Goal: Task Accomplishment & Management: Complete application form

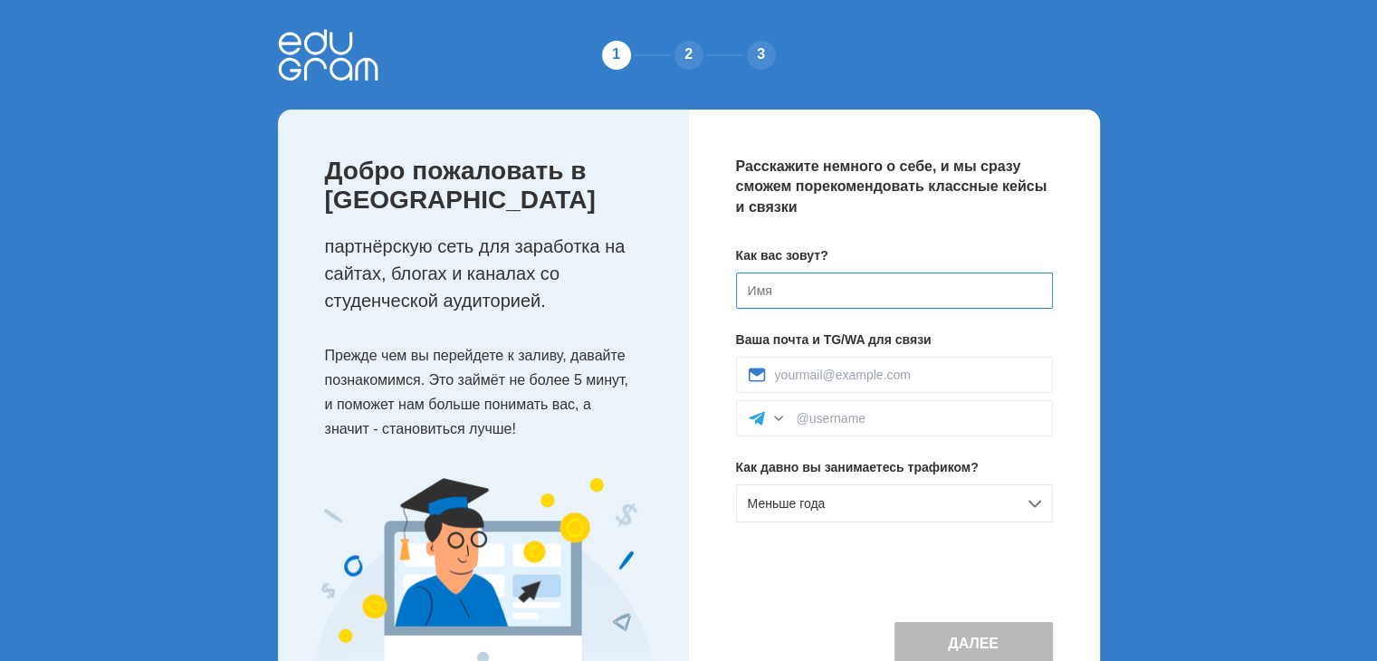
click at [811, 294] on input at bounding box center [894, 291] width 317 height 36
type input "A"
type input "[PERSON_NAME]"
click at [831, 374] on input at bounding box center [908, 375] width 266 height 14
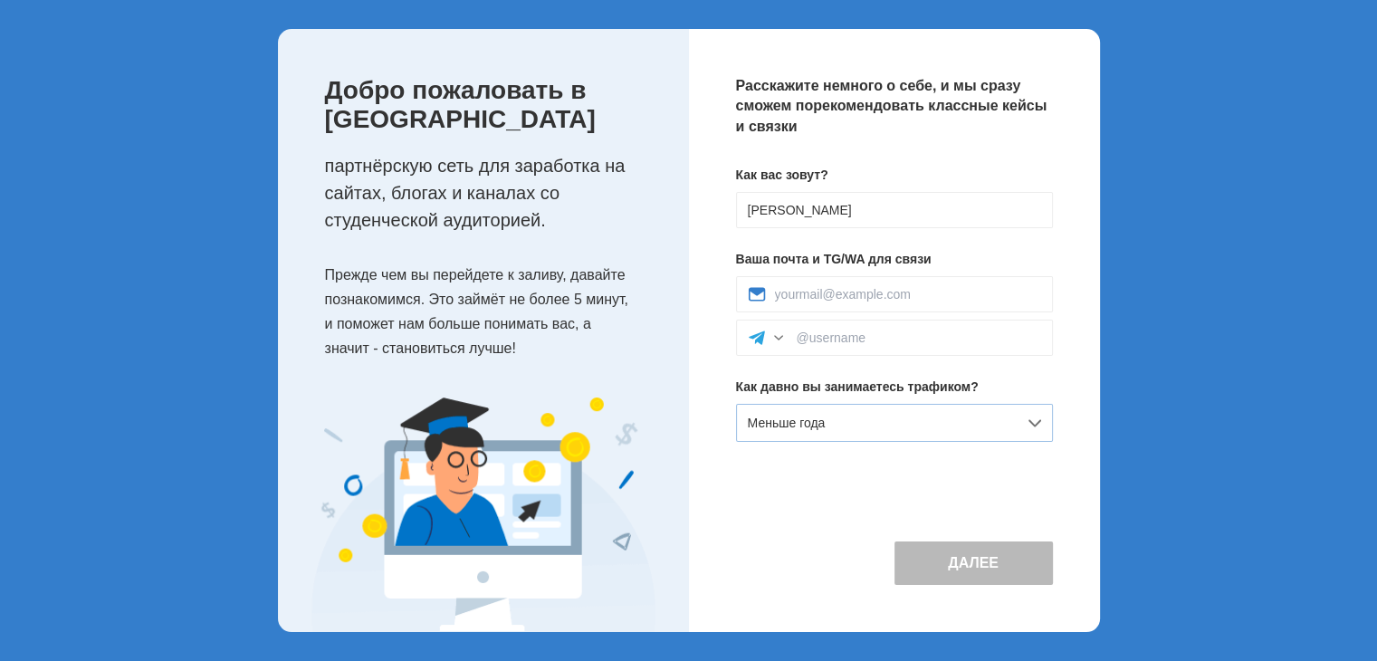
click at [785, 432] on div "Меньше года" at bounding box center [894, 423] width 317 height 38
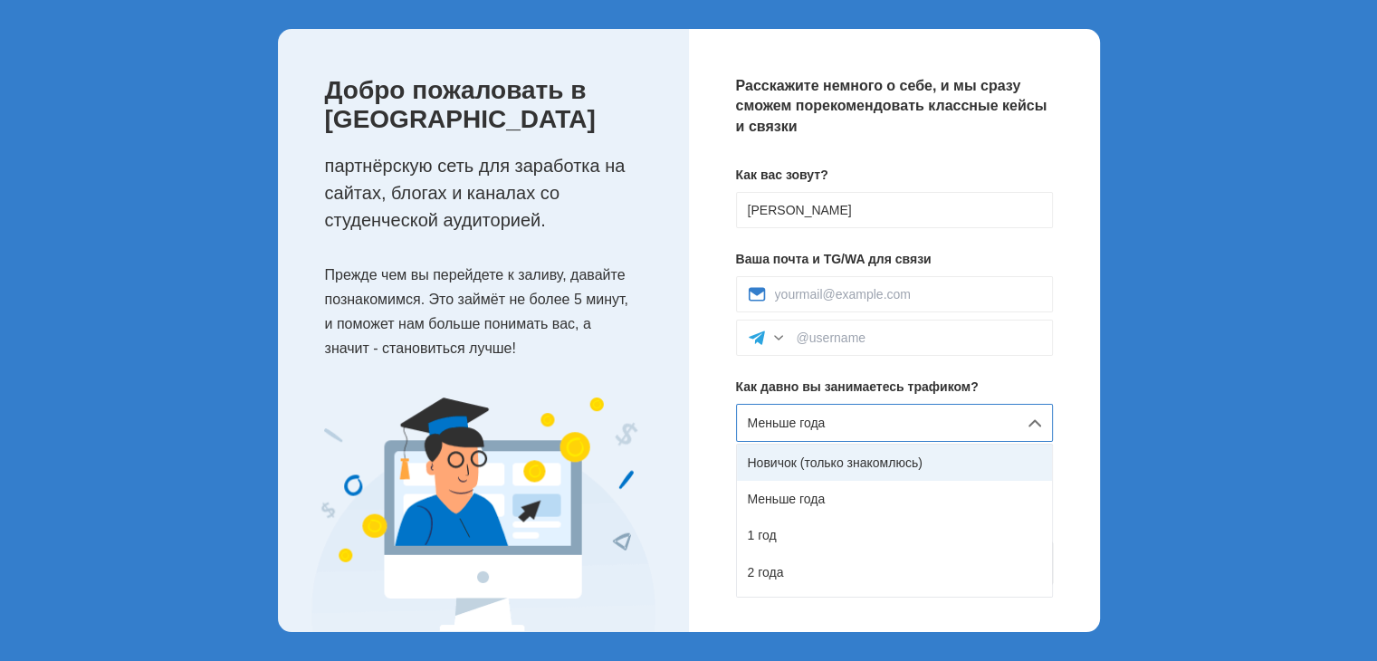
click at [809, 457] on div "Новичок (только знакомлюсь)" at bounding box center [894, 463] width 315 height 36
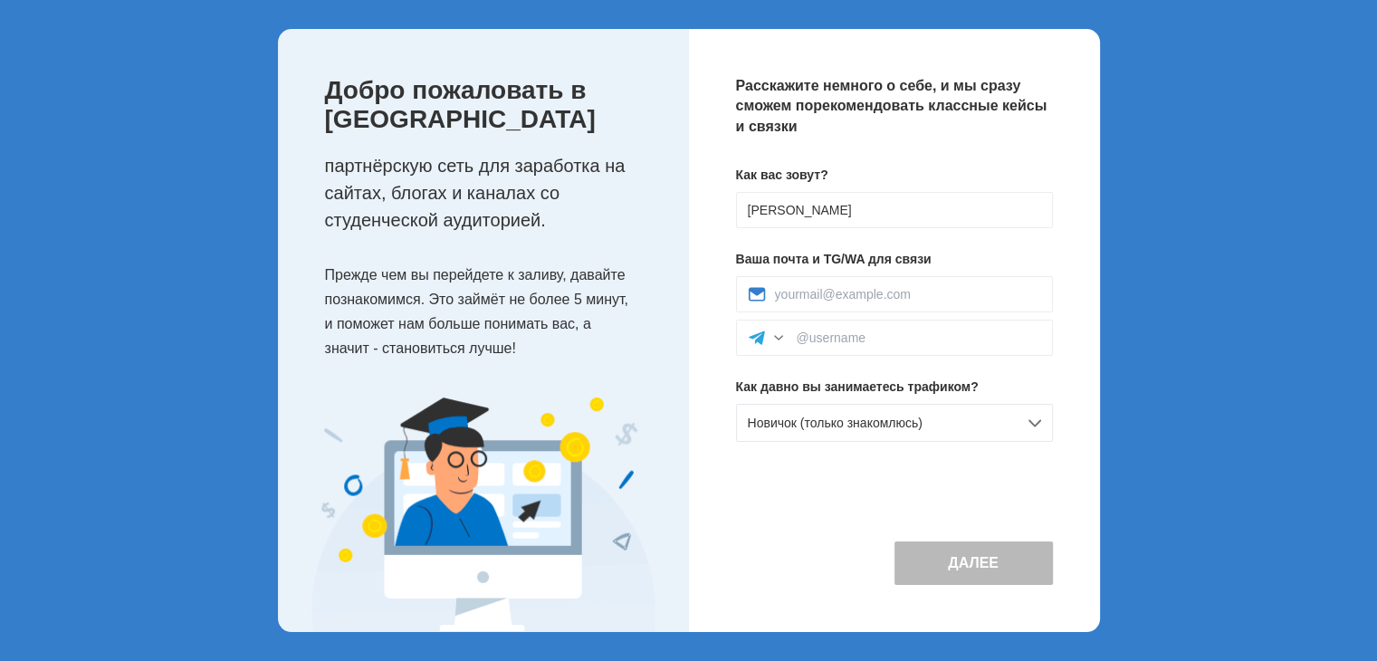
click at [971, 579] on button "Далее" at bounding box center [974, 562] width 158 height 43
click at [826, 340] on input at bounding box center [919, 337] width 244 height 14
click at [1306, 301] on div "1 2 3 Добро пожаловать в Edugram партнёрскую сеть для заработка на сайтах, блог…" at bounding box center [688, 290] width 1377 height 742
click at [847, 333] on input at bounding box center [919, 337] width 244 height 14
paste input "@wild_lambro"
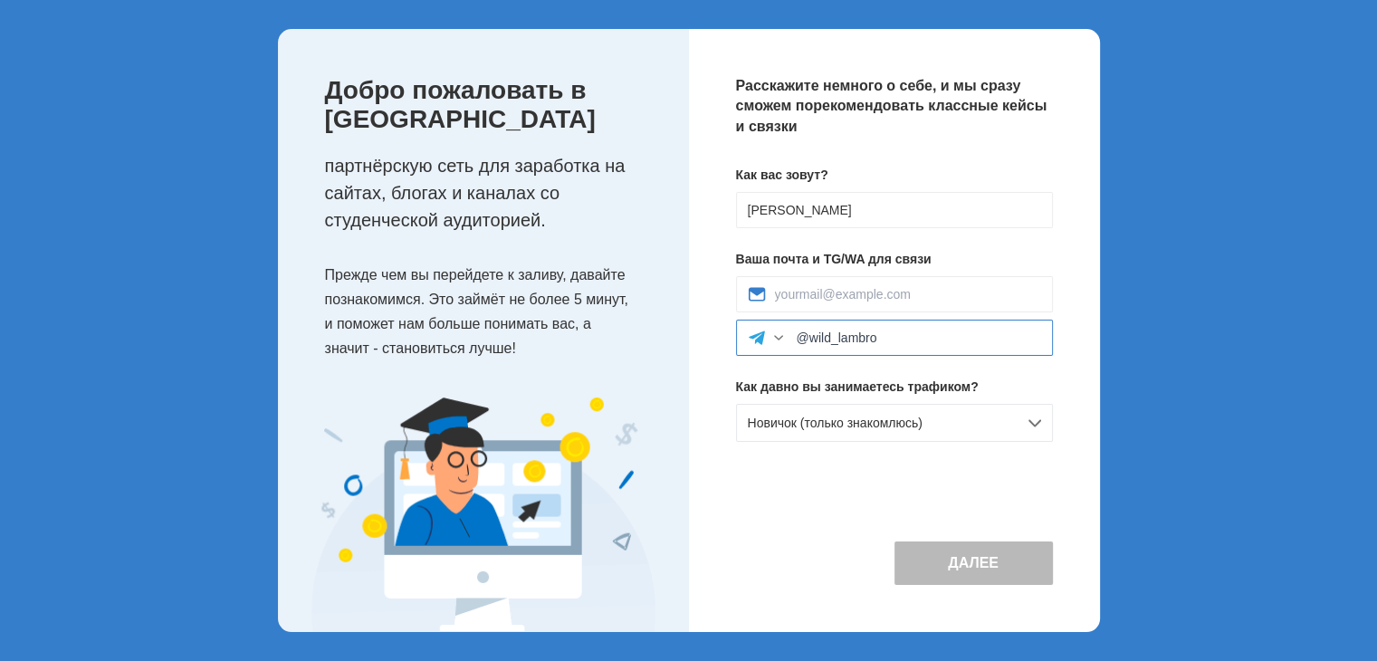
type input "@wild_lambro"
click at [840, 502] on div "Расскажите немного о себе, и мы сразу сможем порекомендовать классные кейсы и с…" at bounding box center [894, 330] width 411 height 603
click at [822, 292] on input at bounding box center [908, 294] width 266 height 14
type input "aprokhovich@gmail.com"
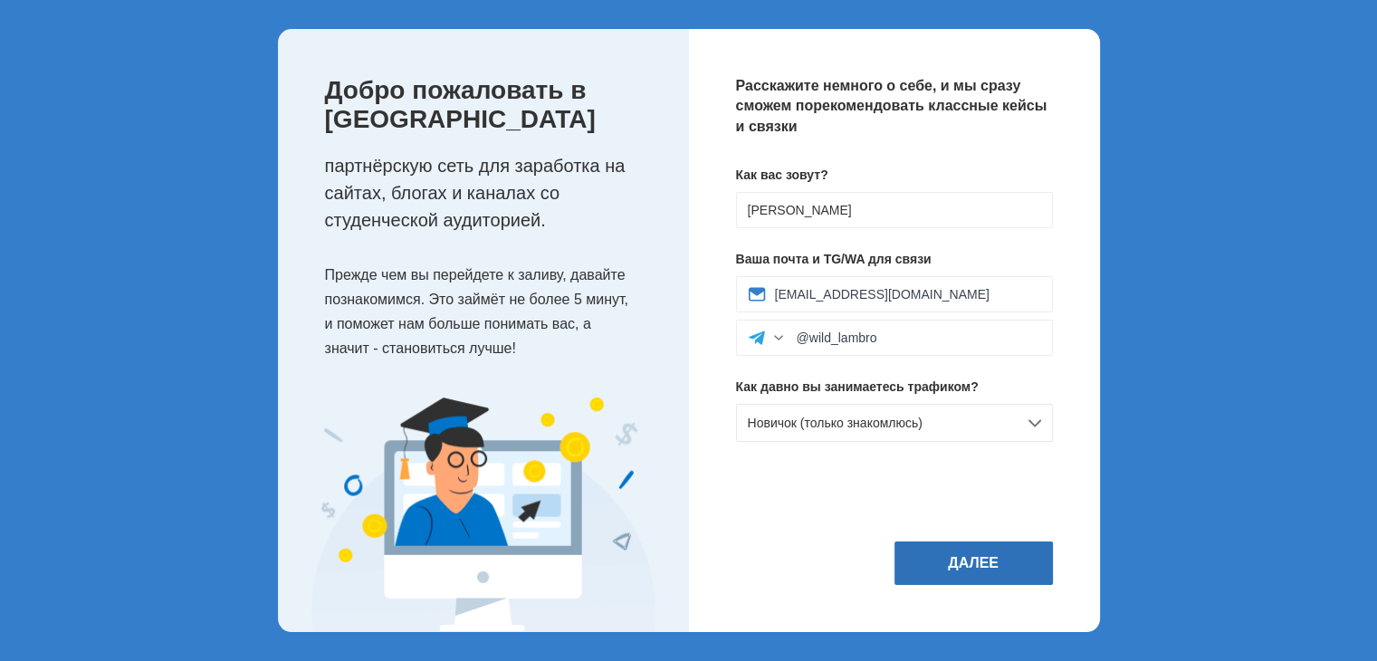
click at [974, 562] on button "Далее" at bounding box center [974, 562] width 158 height 43
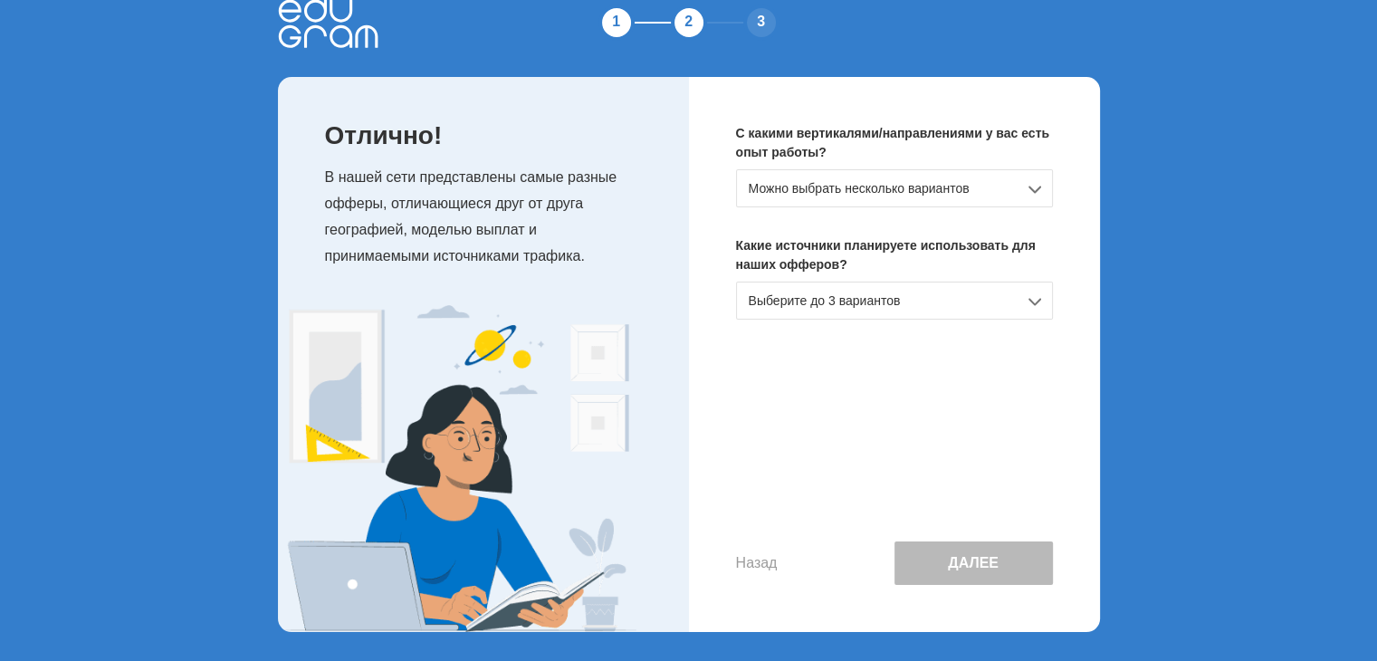
scroll to position [0, 0]
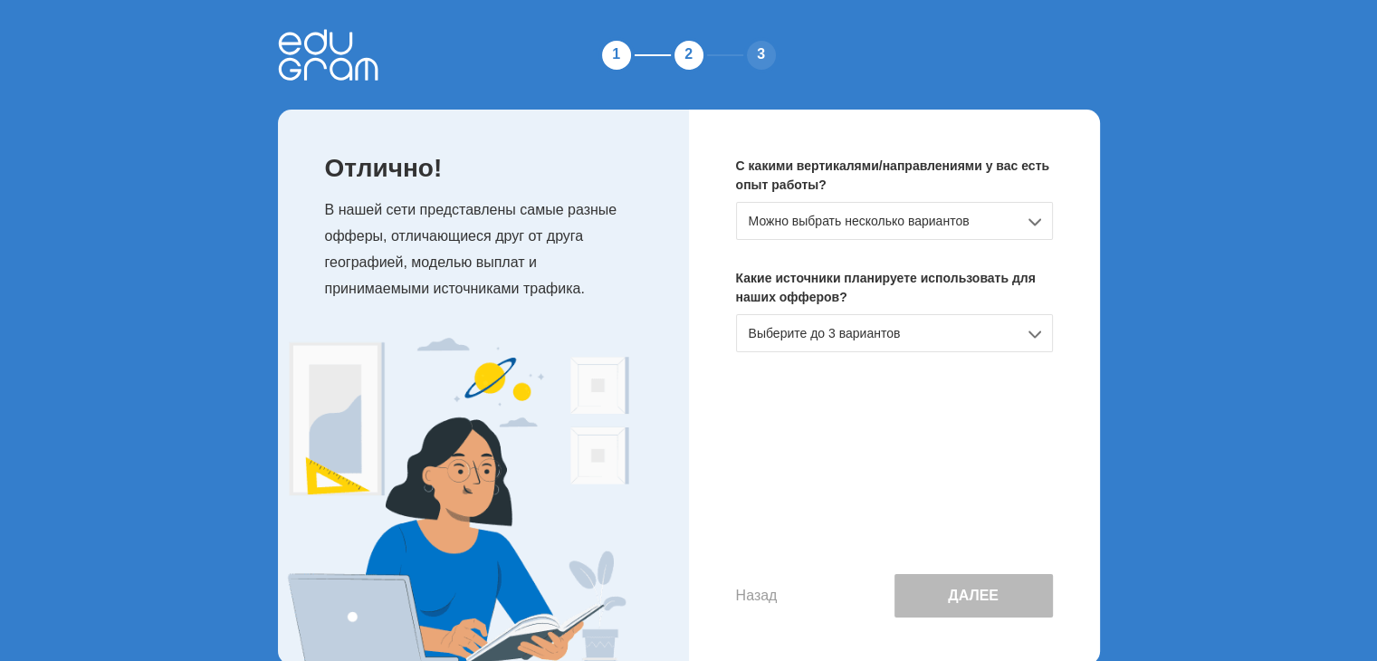
click at [1029, 218] on div "Можно выбрать несколько вариантов" at bounding box center [894, 221] width 317 height 38
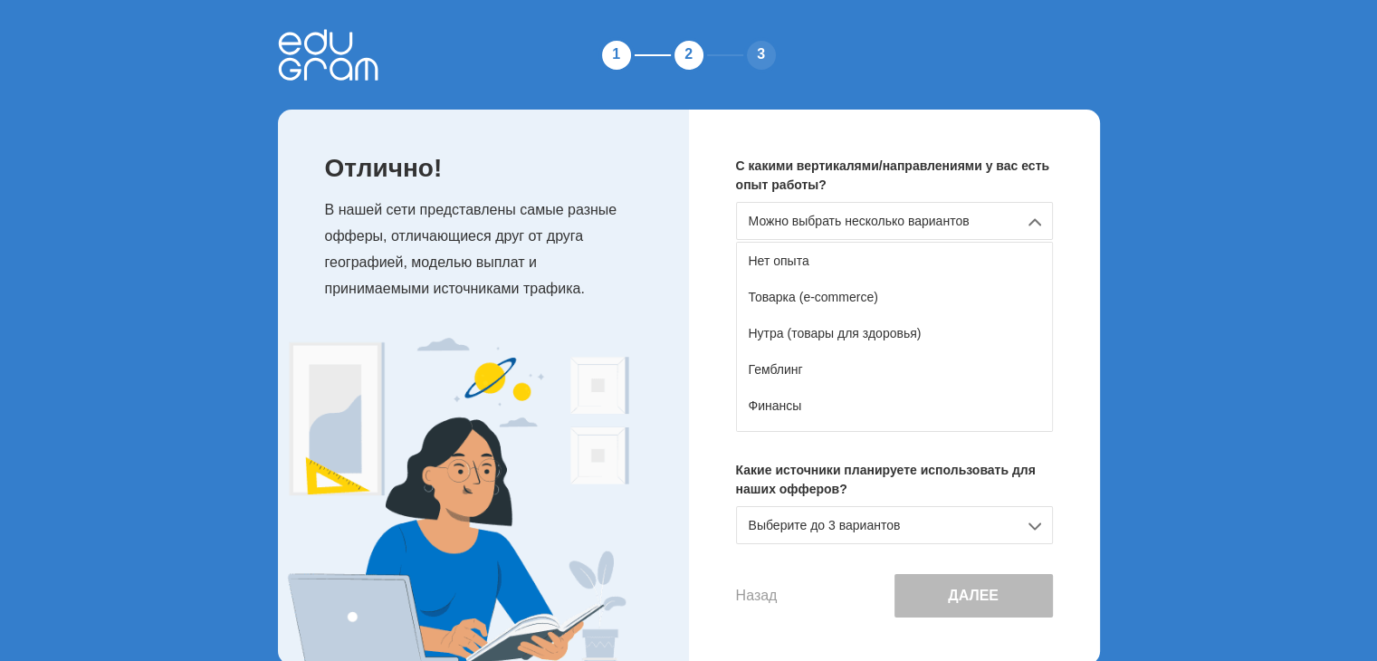
click at [1022, 215] on div "Можно выбрать несколько вариантов" at bounding box center [894, 221] width 317 height 38
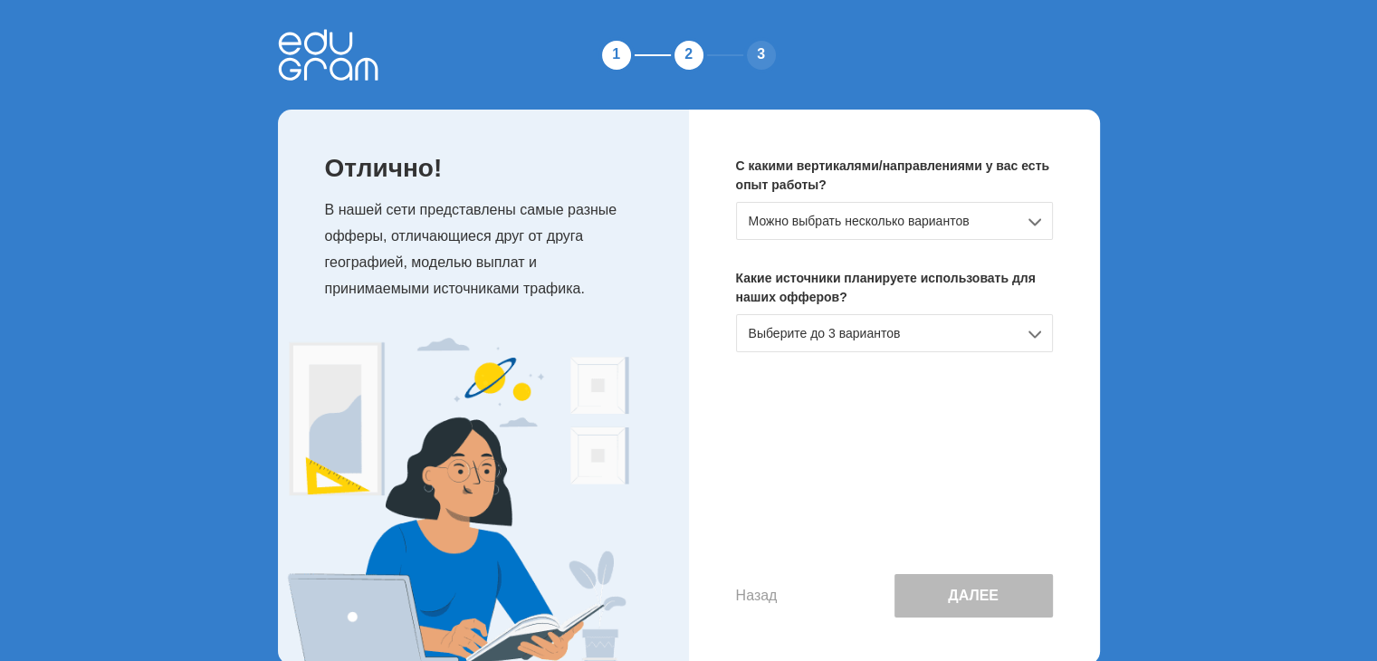
click at [968, 333] on div "Выберите до 3 вариантов" at bounding box center [894, 333] width 317 height 38
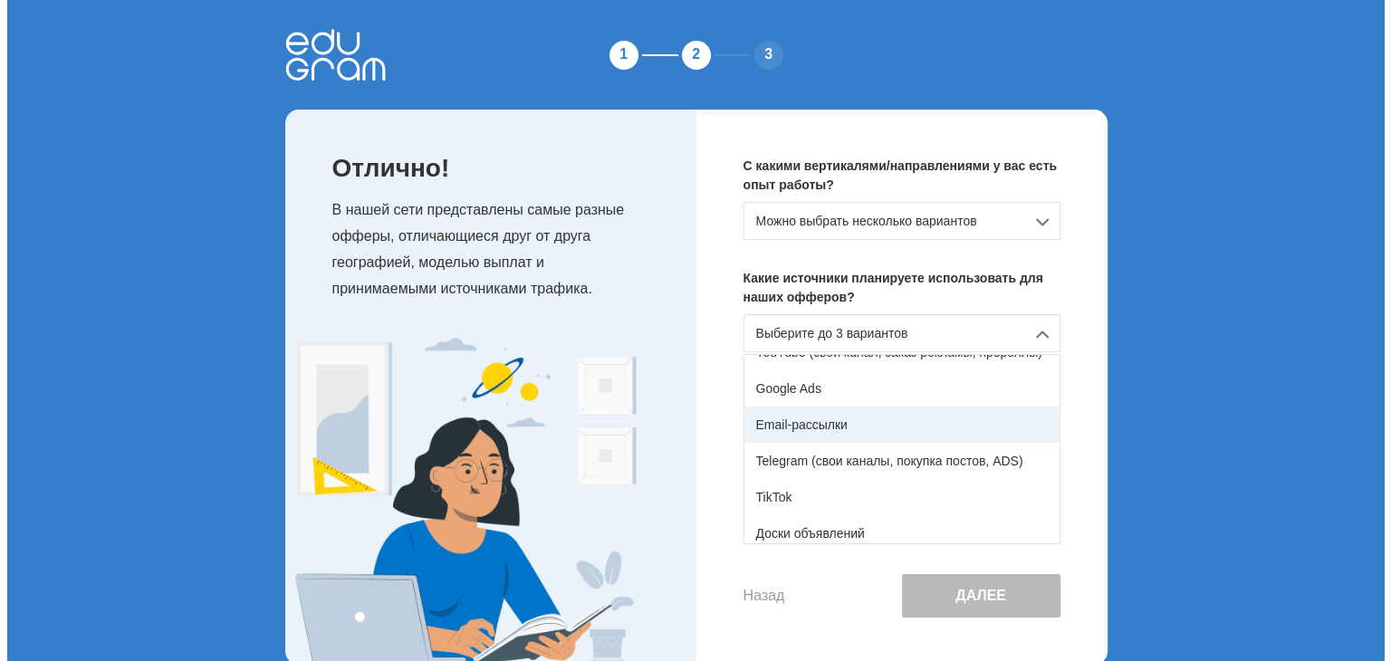
scroll to position [91, 0]
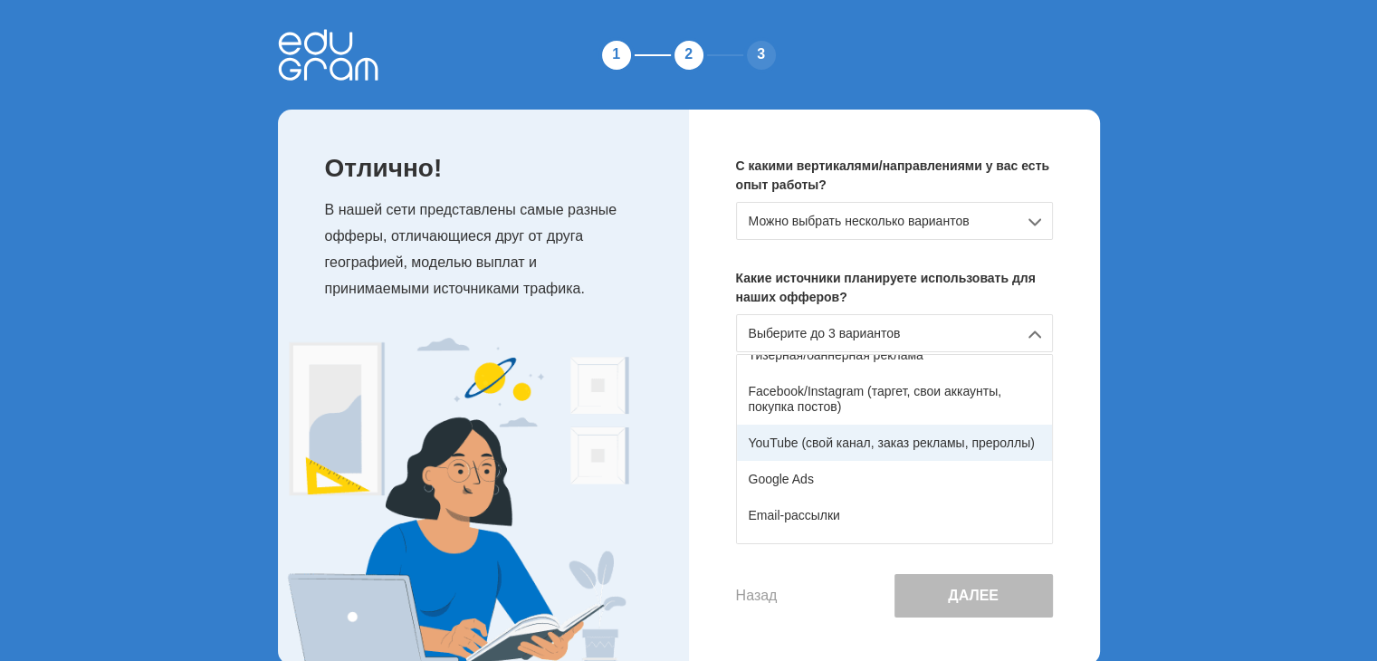
click at [906, 453] on div "YouTube (свой канал, заказ рекламы, прероллы)" at bounding box center [894, 443] width 315 height 36
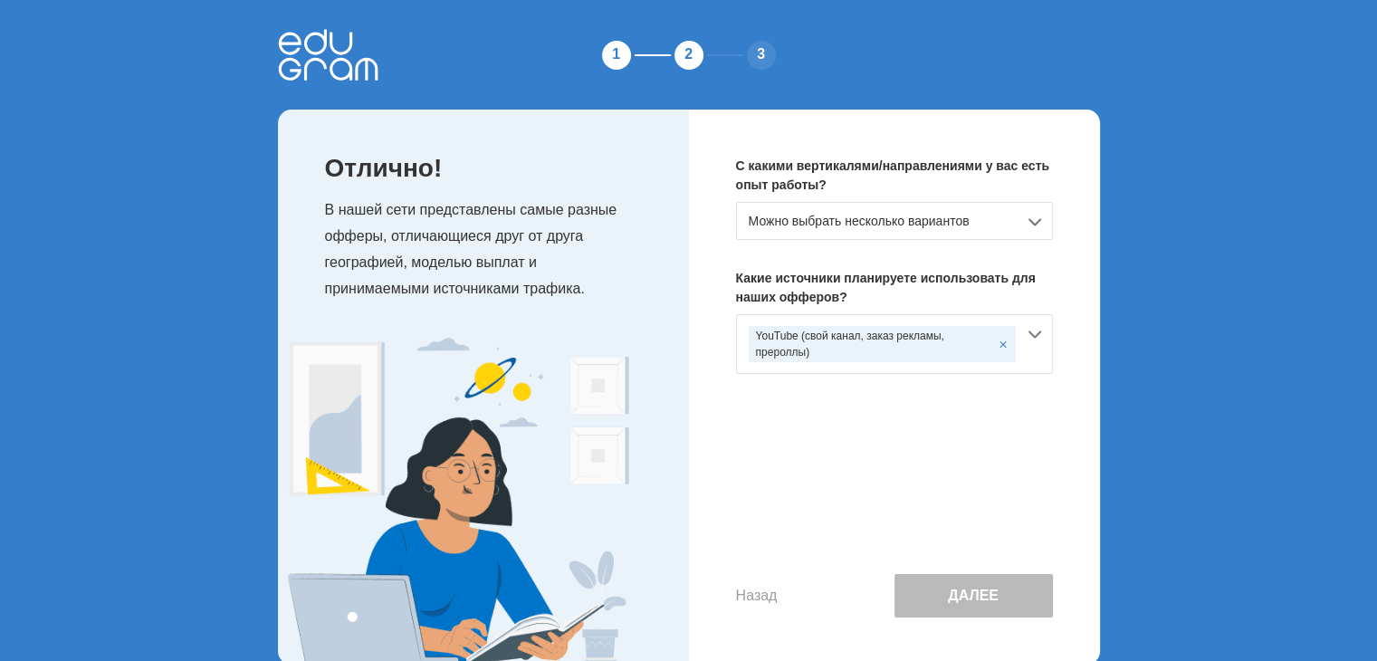
click at [987, 593] on button "Далее" at bounding box center [974, 595] width 158 height 43
click at [882, 212] on div "Можно выбрать несколько вариантов" at bounding box center [894, 221] width 317 height 38
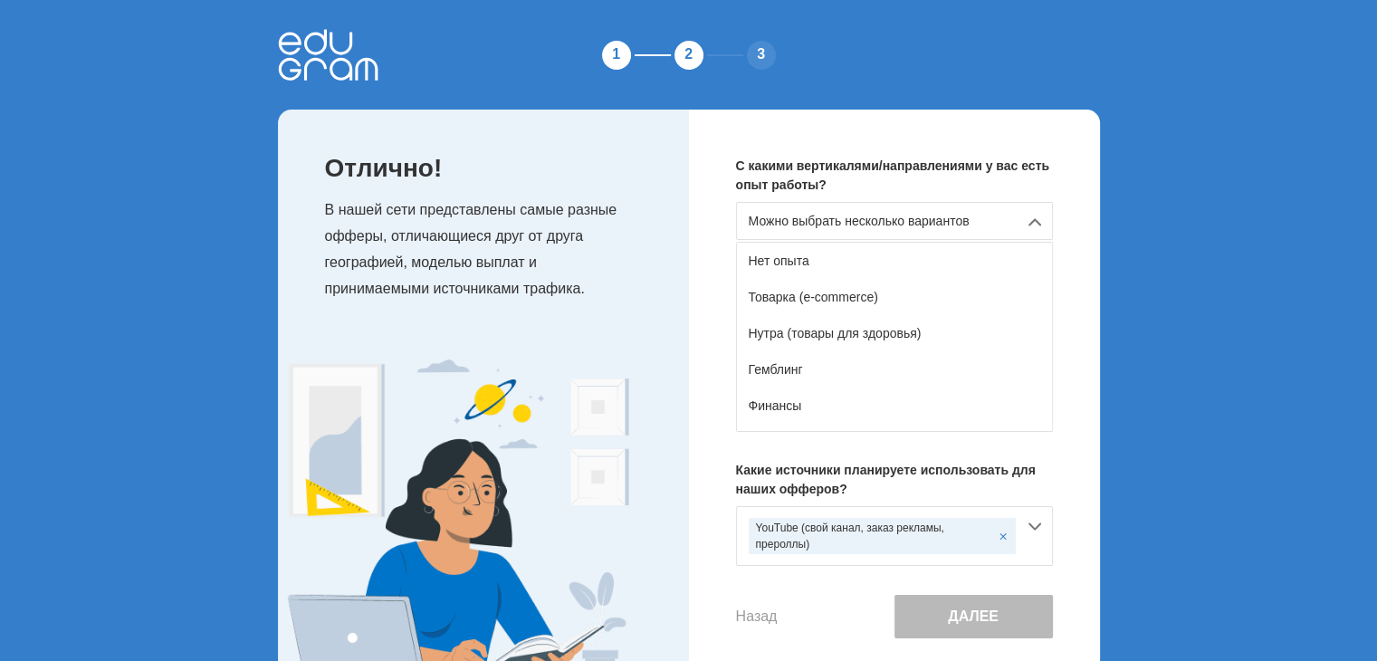
click at [824, 260] on div "Нет опыта" at bounding box center [894, 261] width 315 height 36
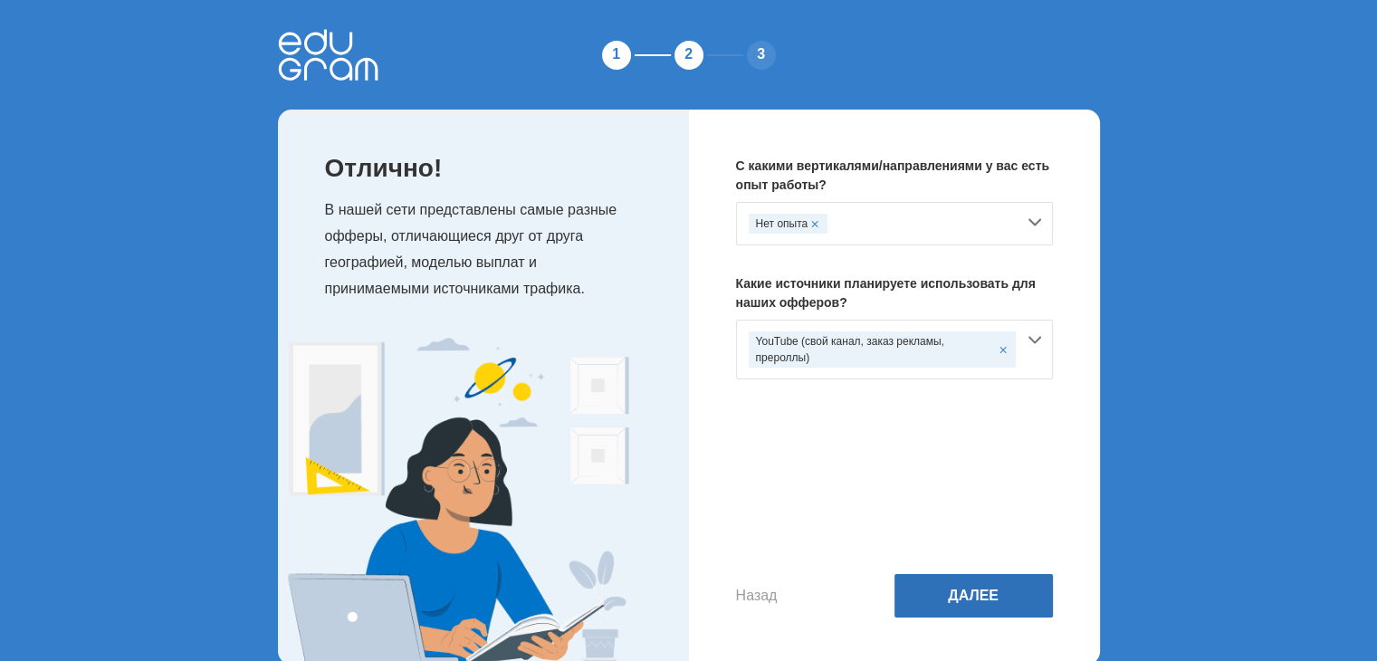
click at [1003, 589] on button "Далее" at bounding box center [974, 595] width 158 height 43
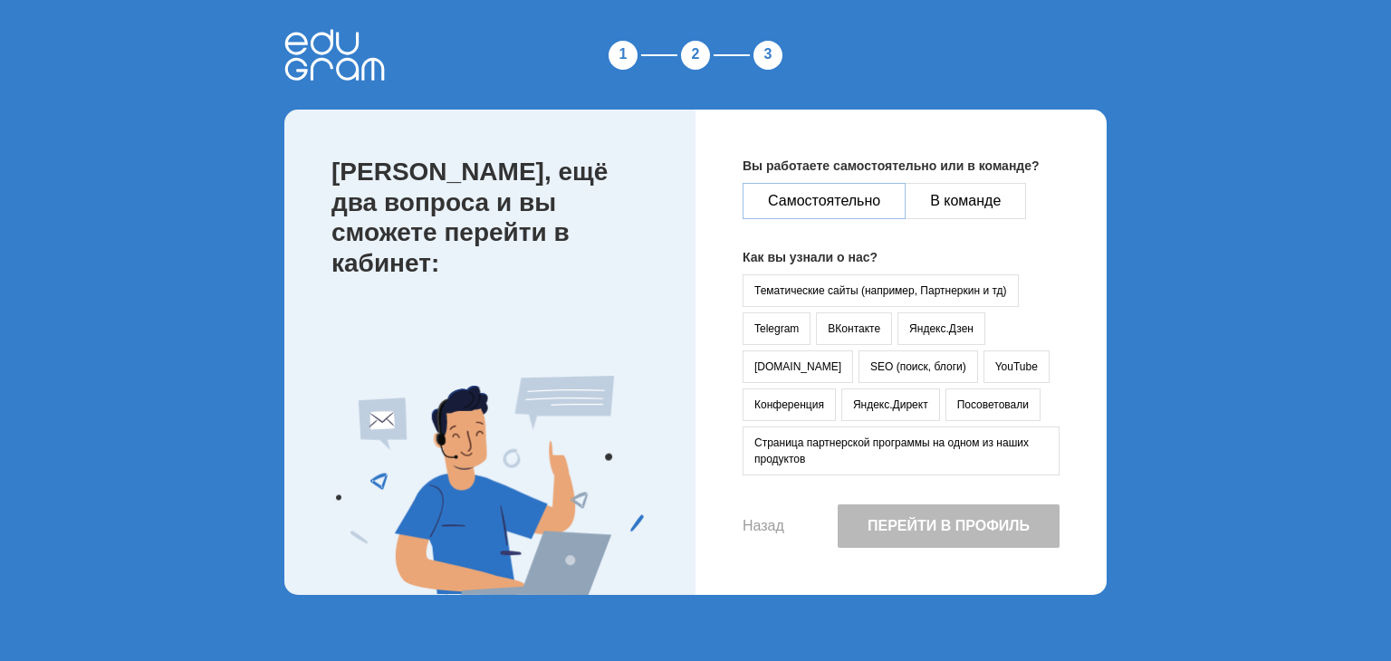
click at [815, 202] on button "Самостоятельно" at bounding box center [823, 201] width 163 height 36
click at [983, 367] on button "YouTube" at bounding box center [1016, 366] width 66 height 33
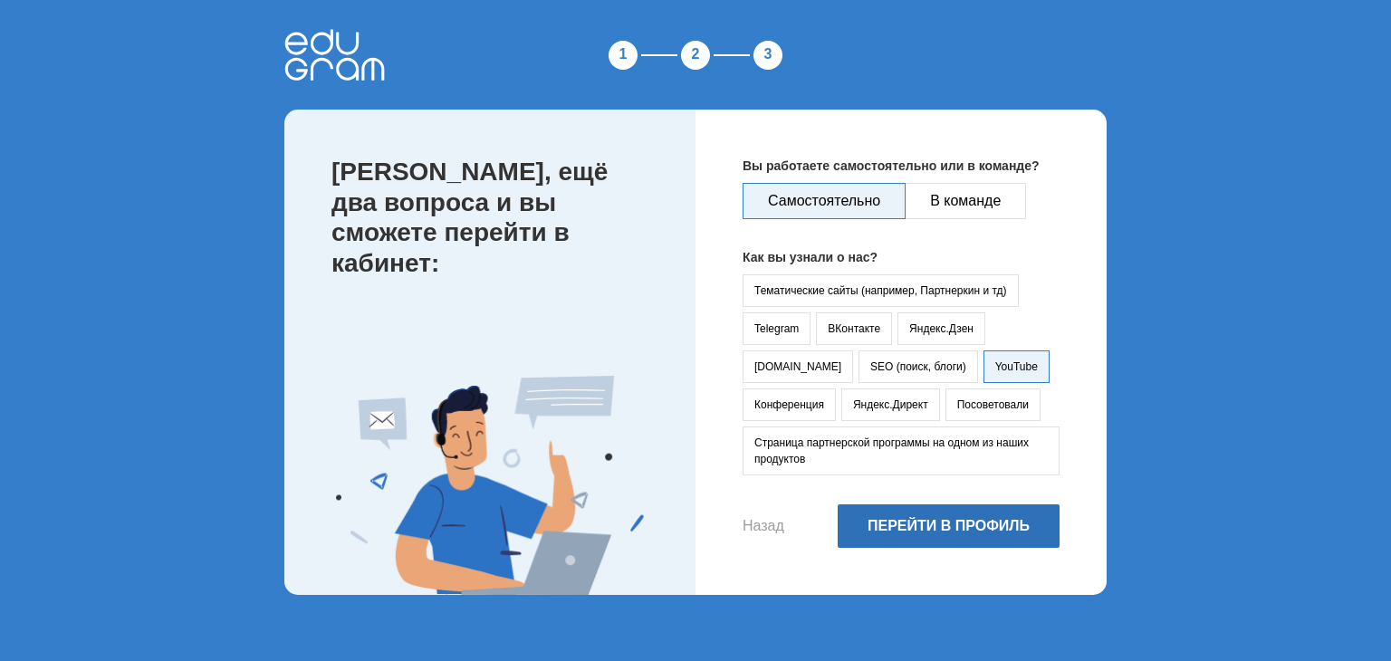
click at [956, 533] on button "Перейти в профиль" at bounding box center [948, 525] width 222 height 43
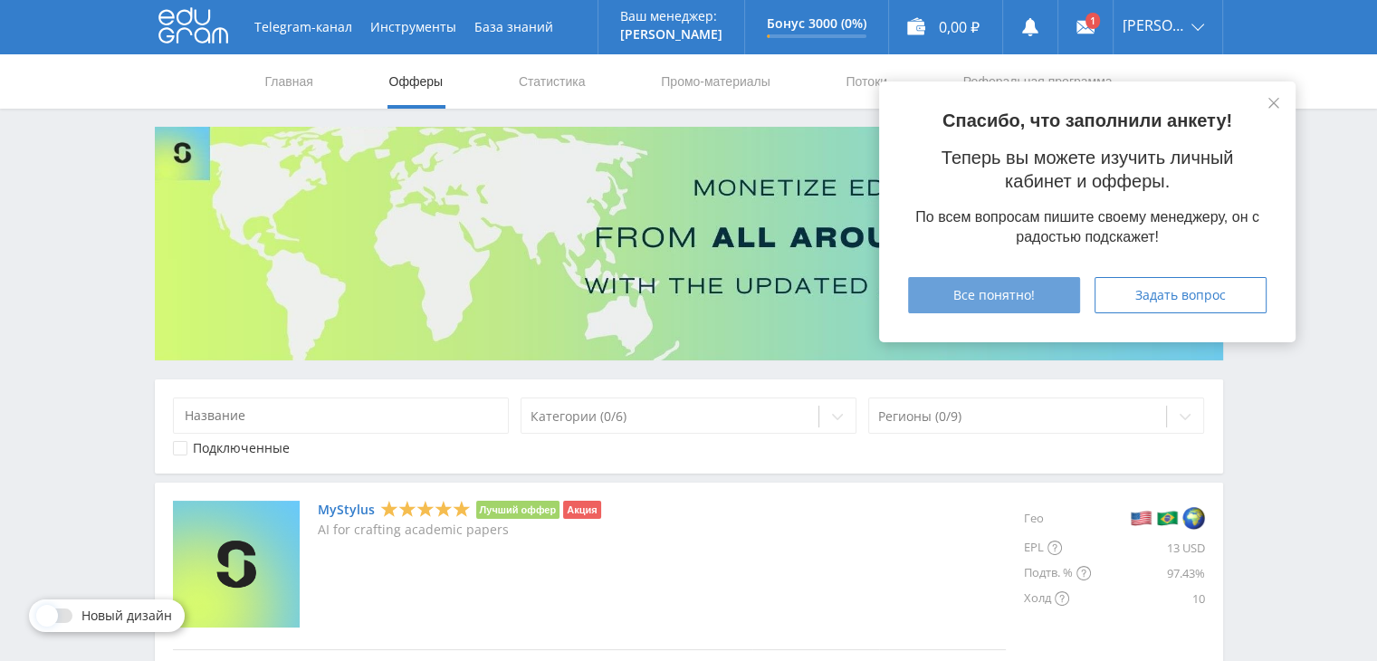
click at [1019, 297] on span "Все понятно!" at bounding box center [993, 295] width 81 height 14
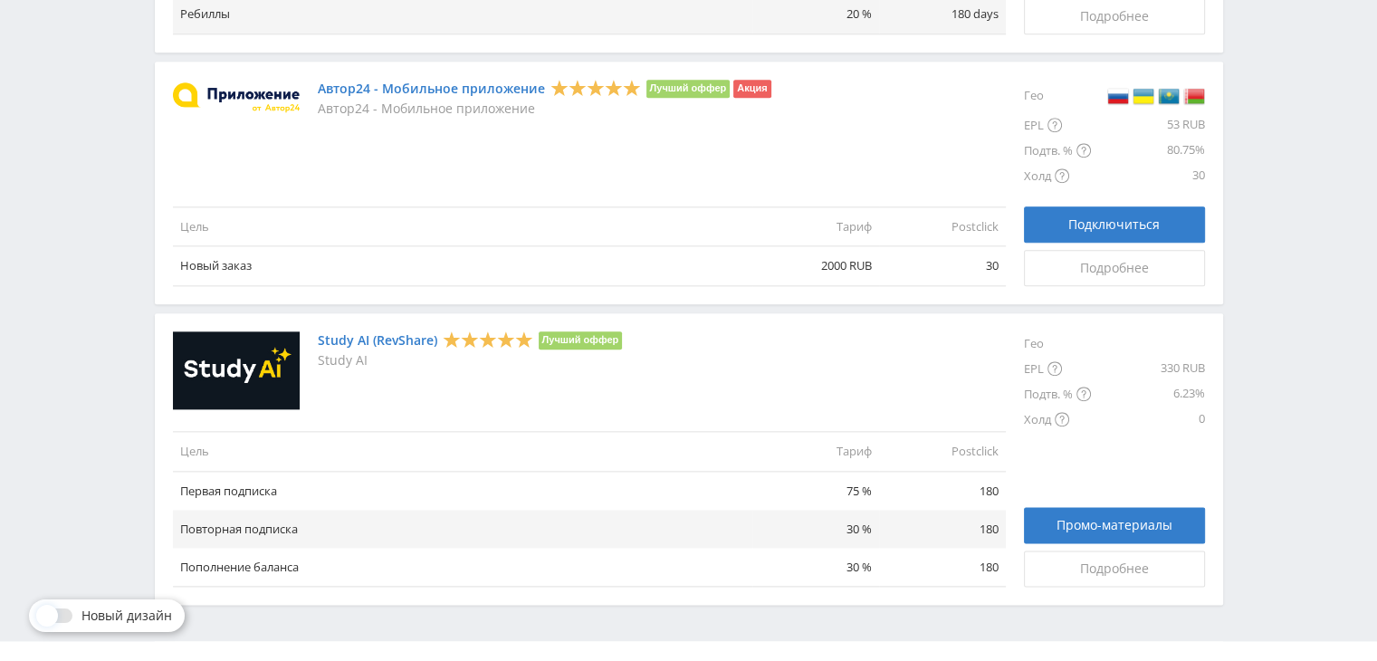
scroll to position [2144, 0]
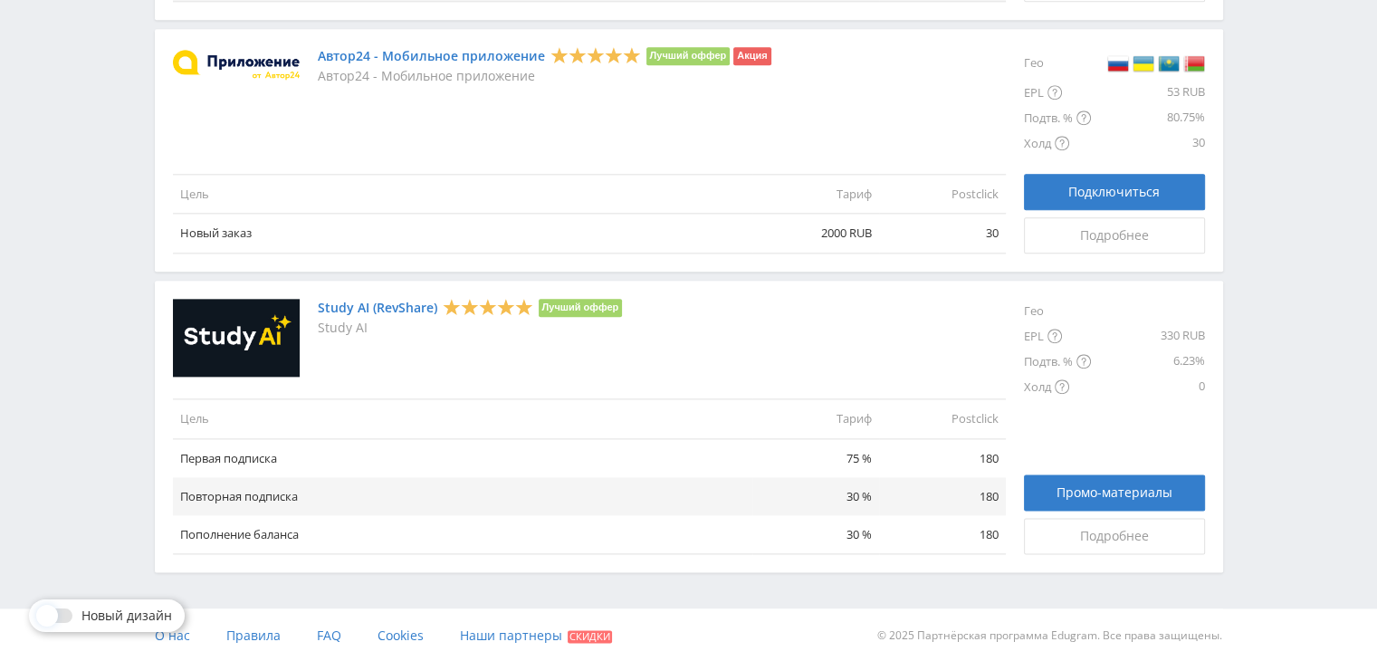
click at [272, 533] on td "Пополнение баланса" at bounding box center [462, 534] width 579 height 39
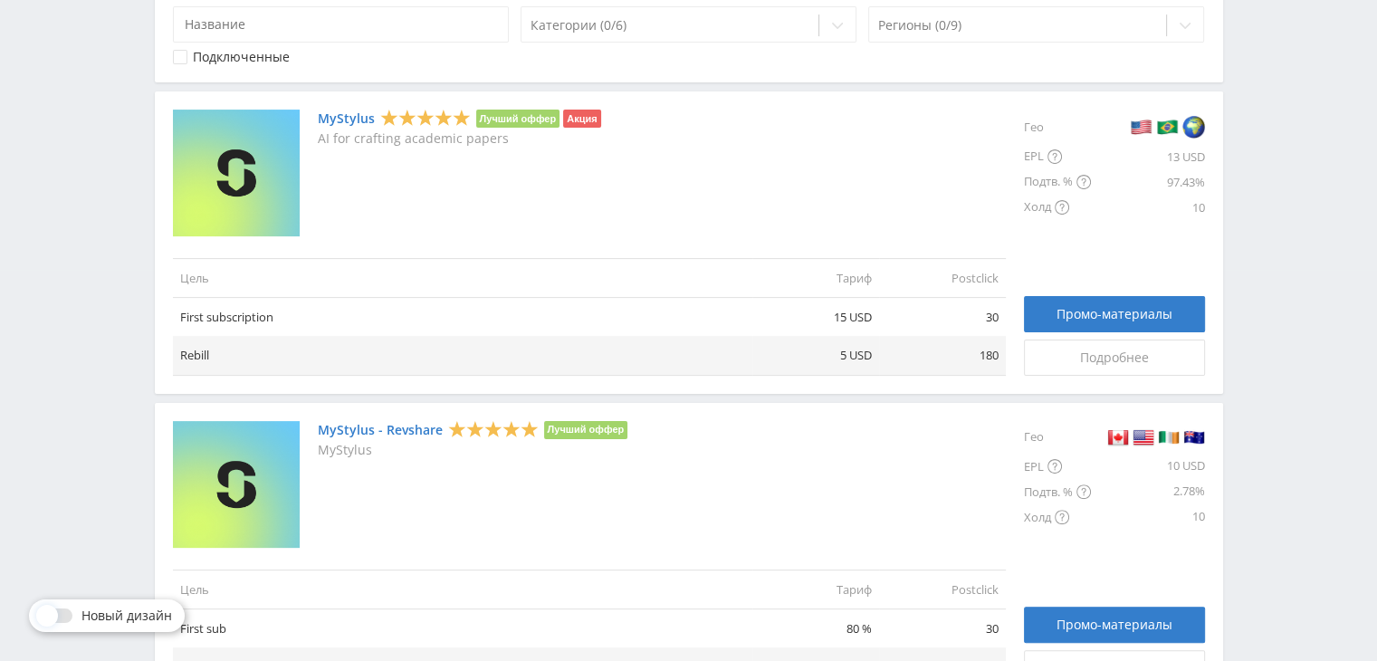
scroll to position [0, 0]
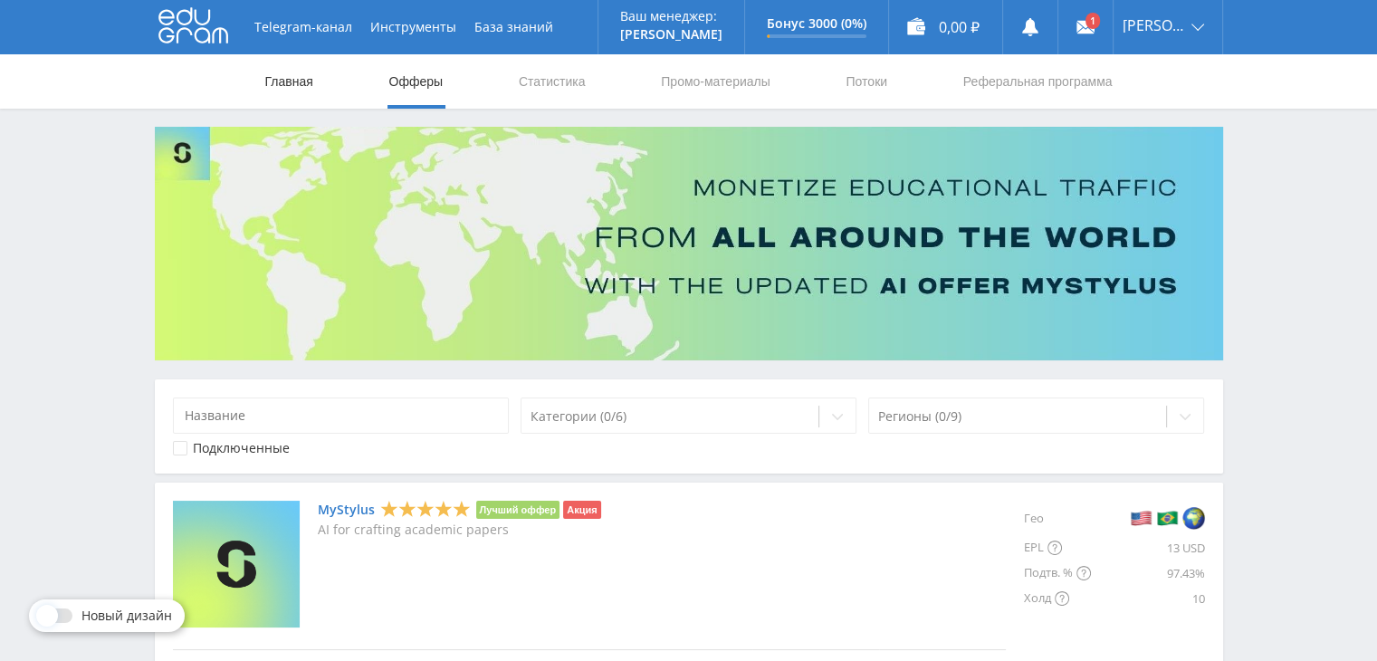
click at [296, 88] on link "Главная" at bounding box center [289, 81] width 52 height 54
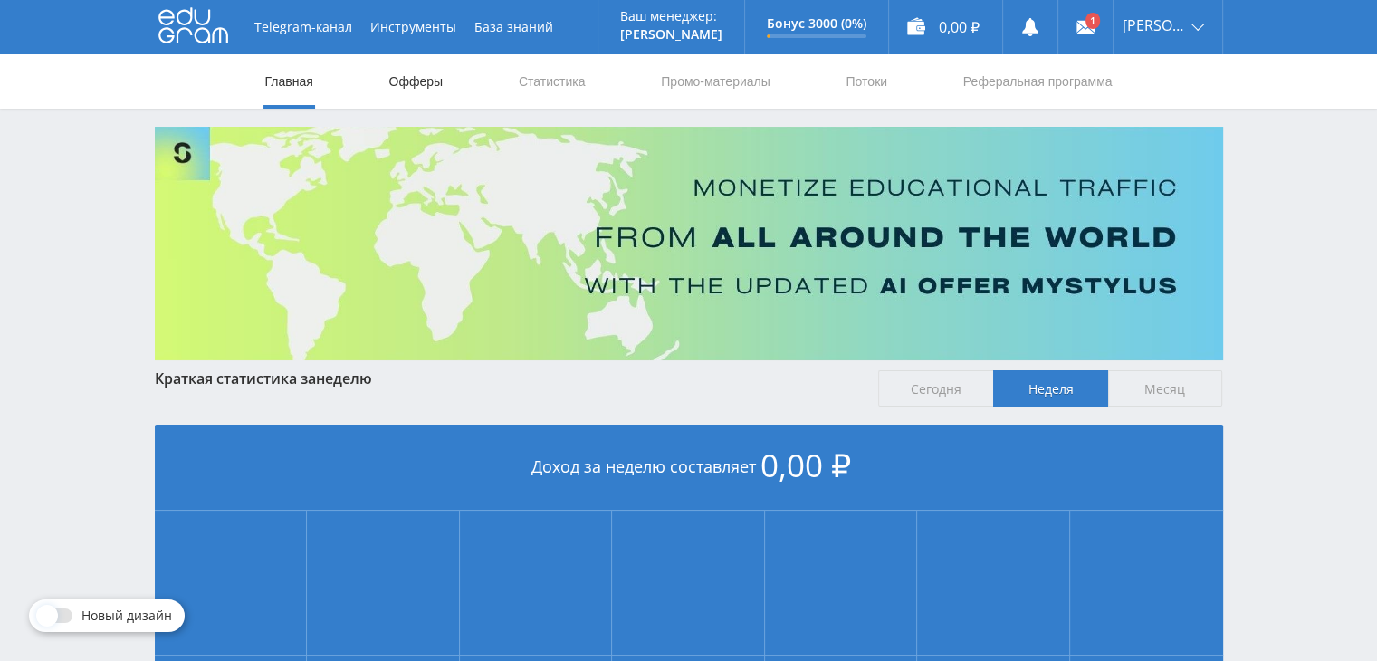
click at [424, 90] on link "Офферы" at bounding box center [417, 81] width 58 height 54
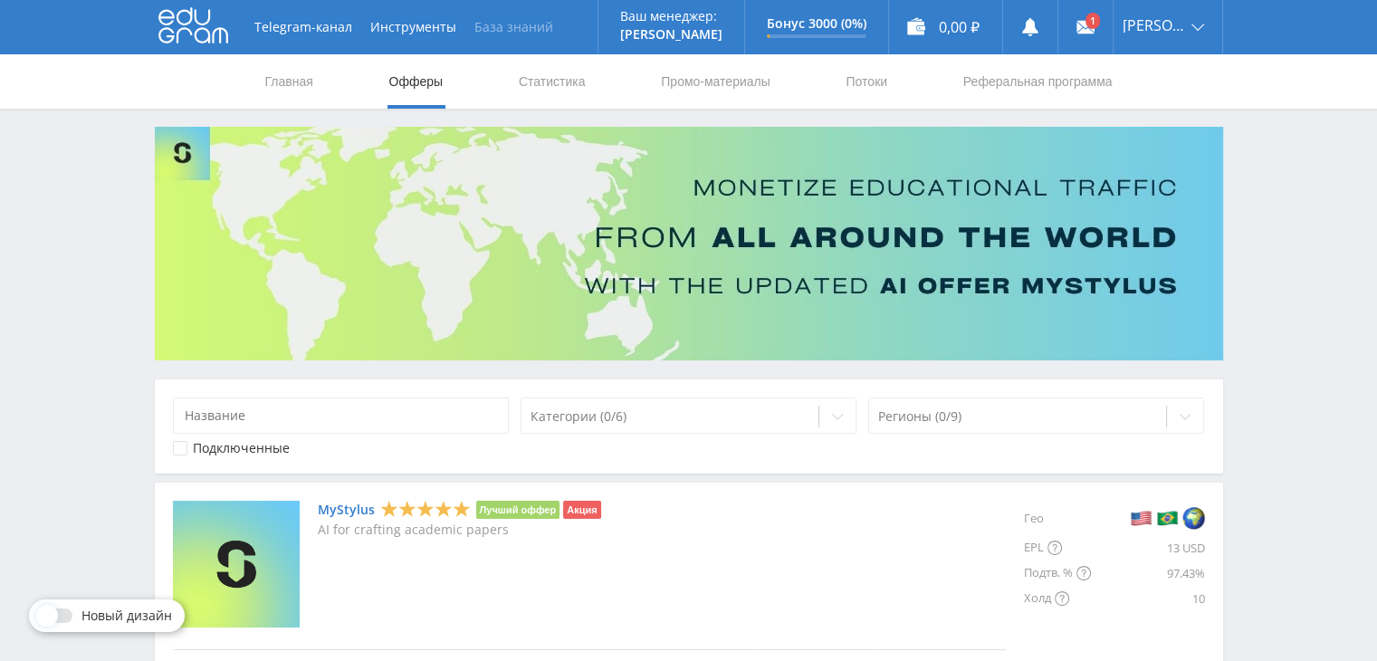
click at [509, 19] on link "База знаний" at bounding box center [513, 27] width 97 height 54
click at [1113, 30] on link at bounding box center [1085, 27] width 54 height 54
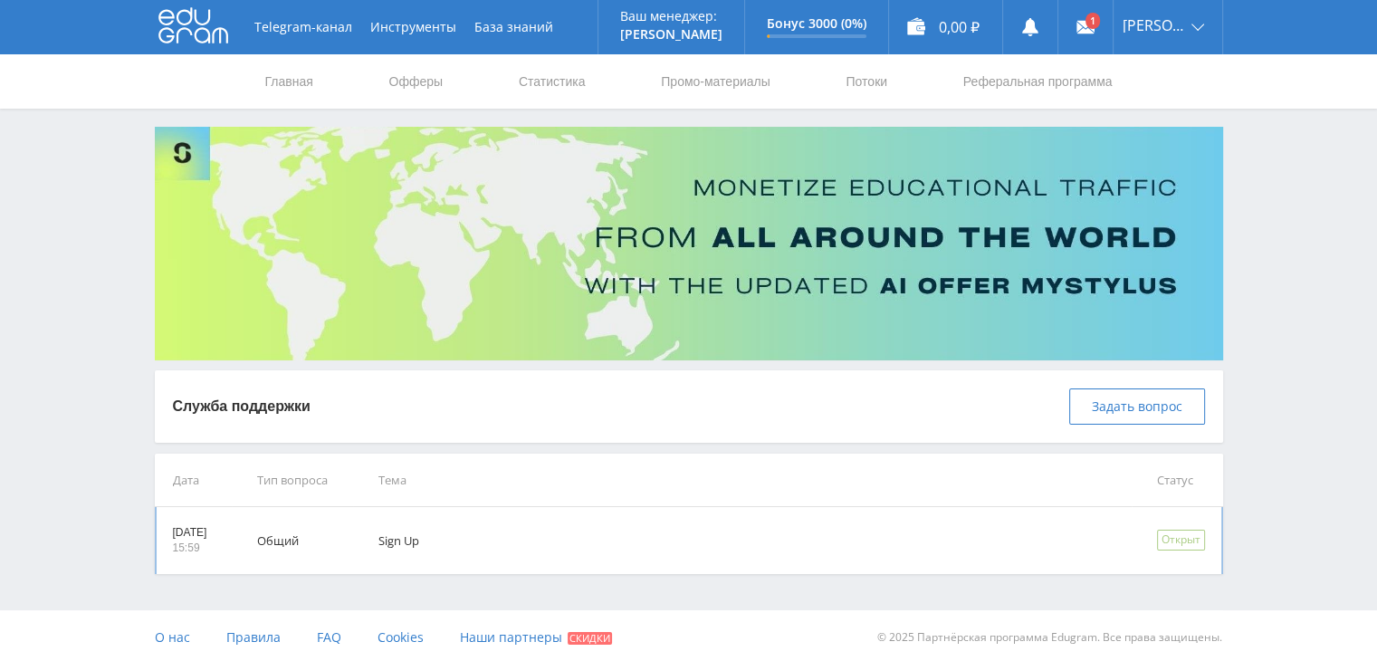
click at [312, 549] on td "Общий" at bounding box center [292, 540] width 121 height 67
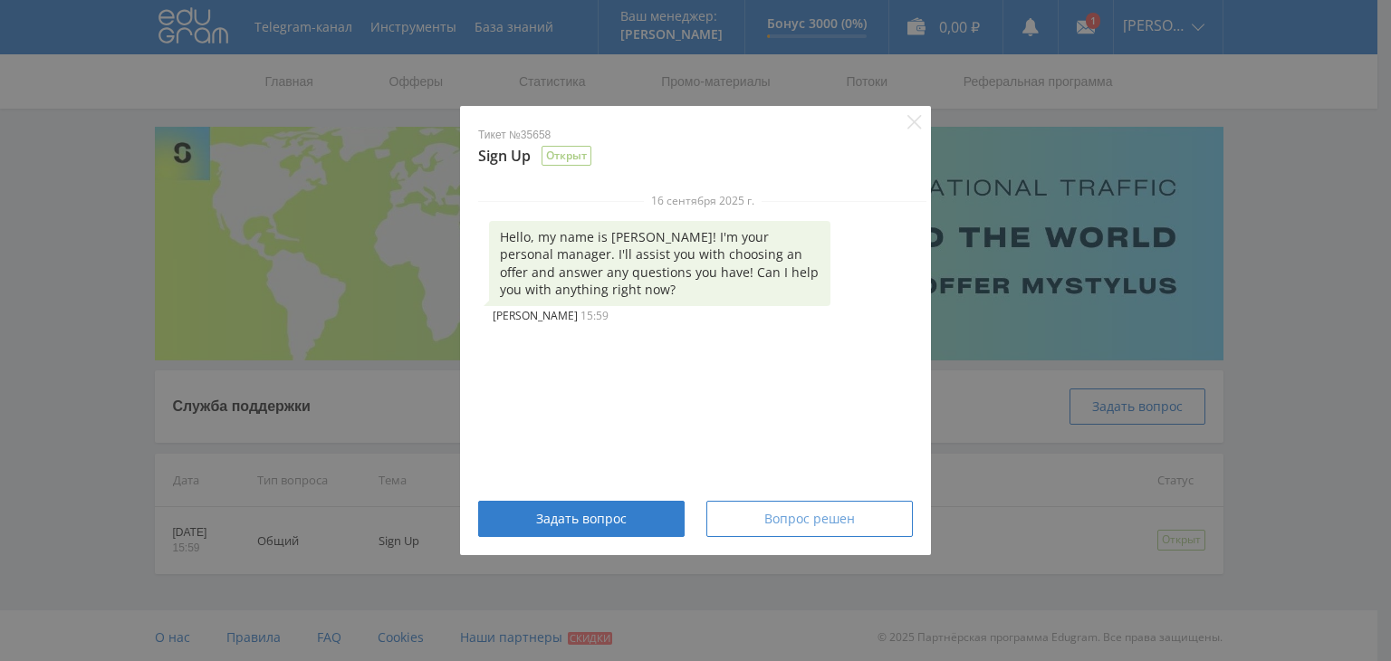
click at [748, 519] on div "Вопрос решен" at bounding box center [809, 519] width 161 height 14
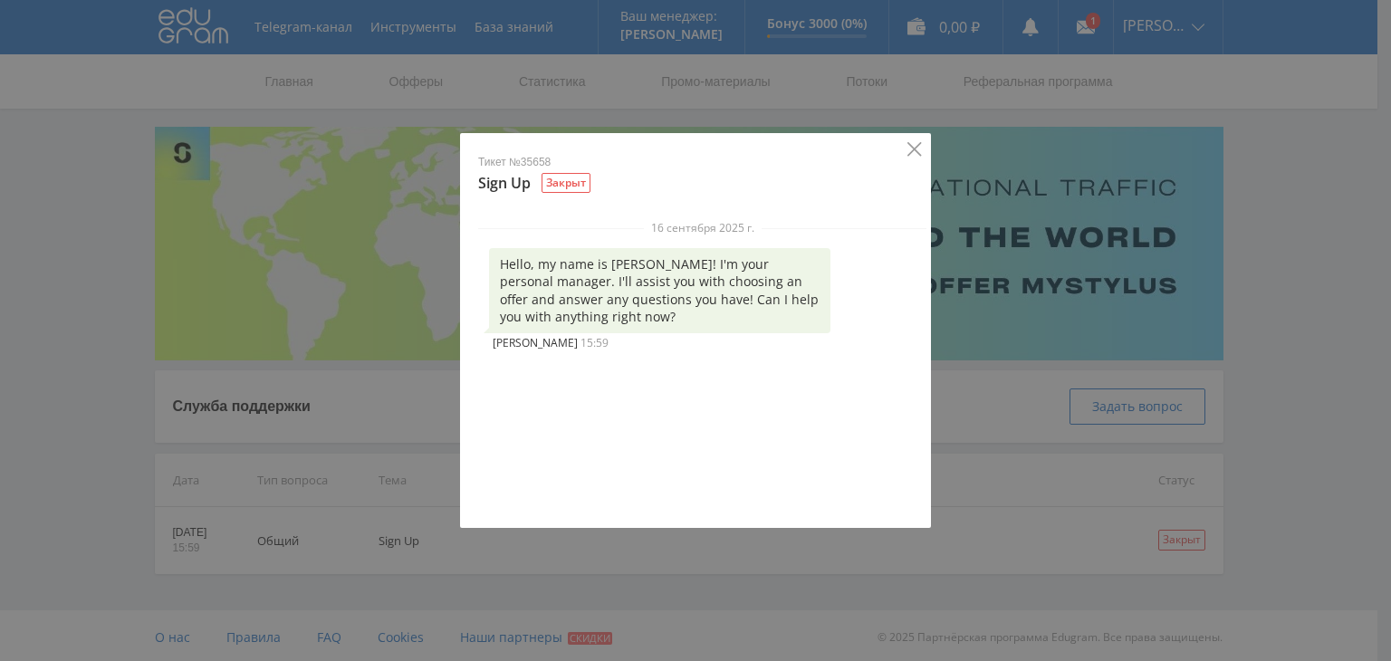
click at [910, 151] on icon "Close" at bounding box center [914, 149] width 14 height 14
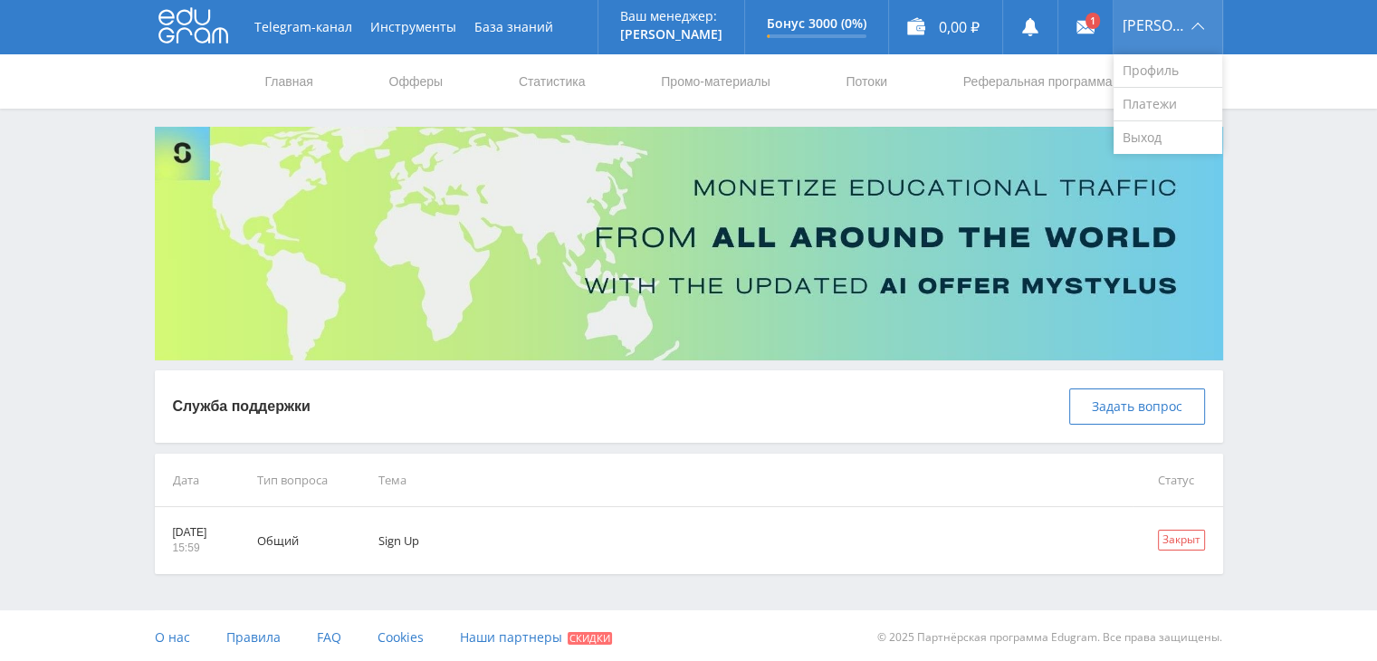
click at [1153, 25] on span "[PERSON_NAME]" at bounding box center [1154, 25] width 63 height 14
click at [1165, 70] on link "Профиль" at bounding box center [1168, 70] width 109 height 33
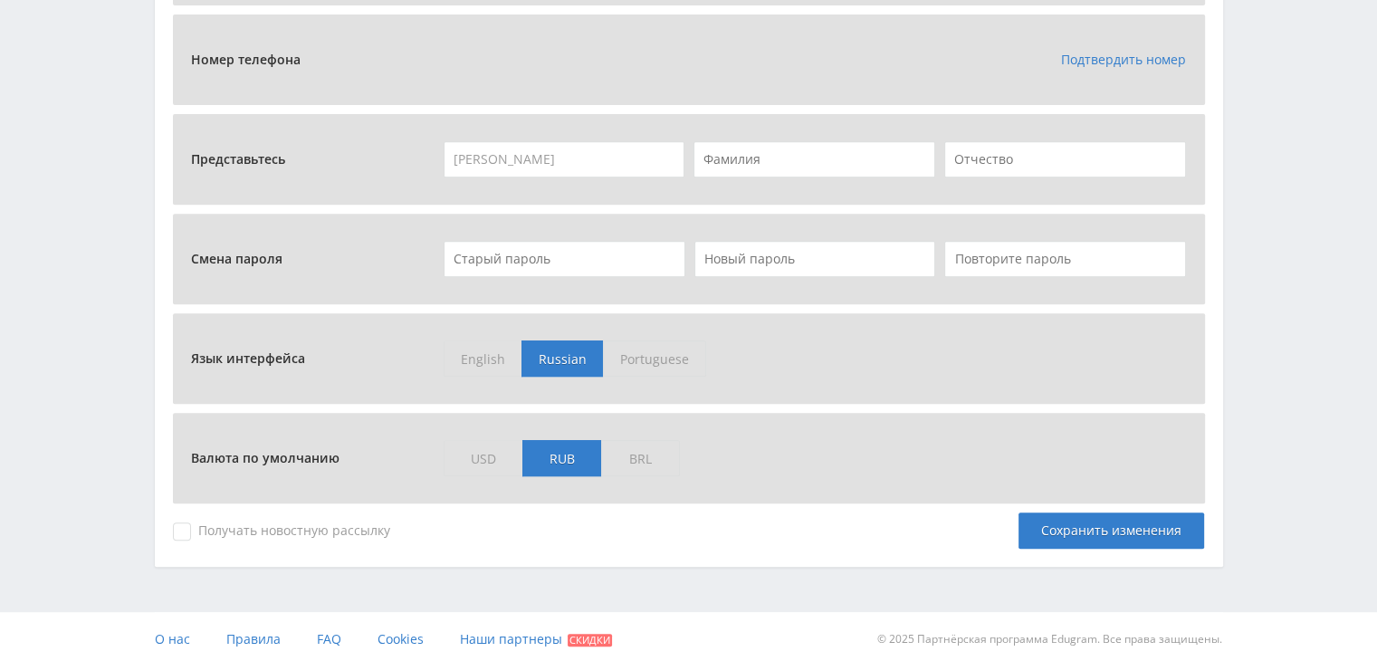
scroll to position [746, 0]
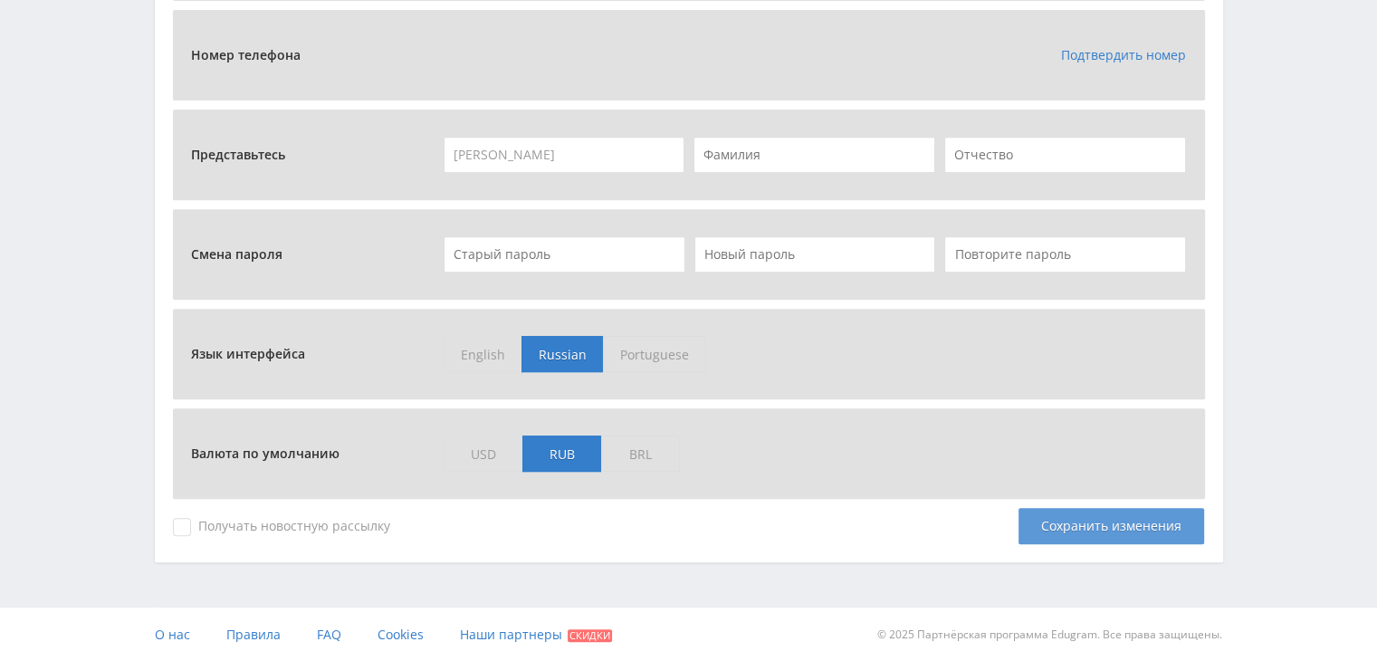
click at [1037, 529] on div "Сохранить изменения" at bounding box center [1112, 526] width 186 height 36
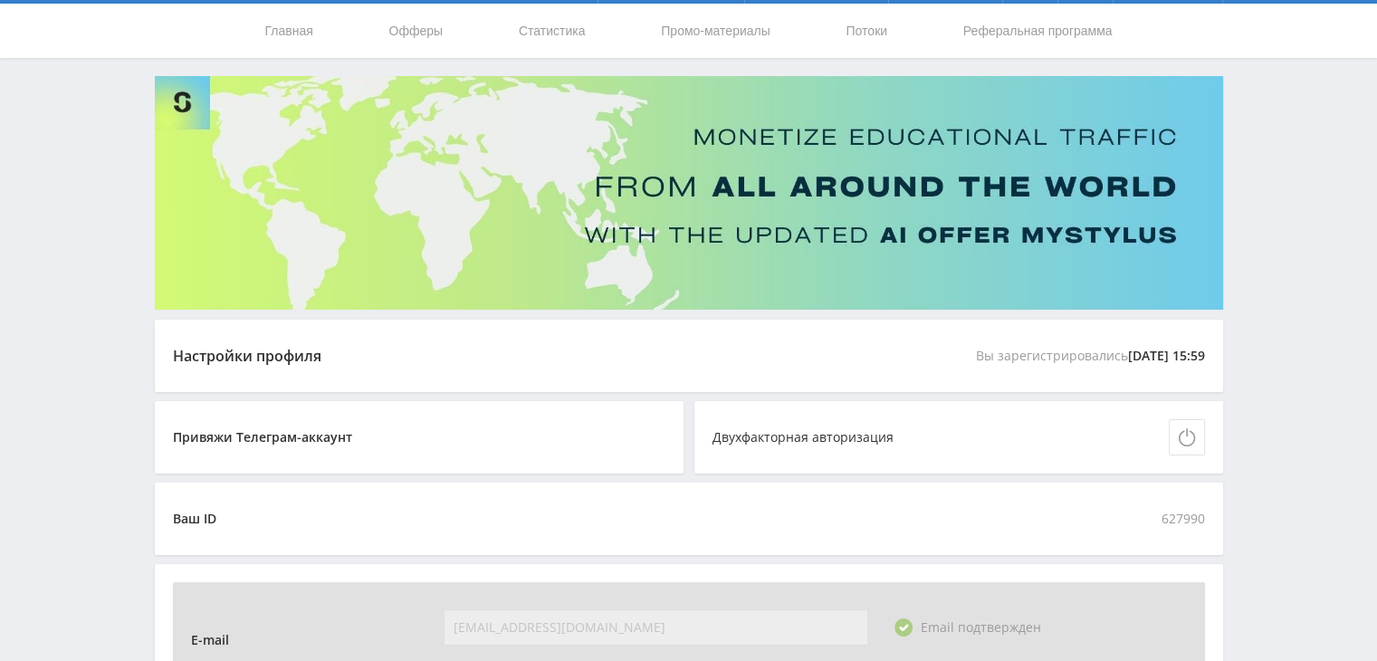
scroll to position [0, 0]
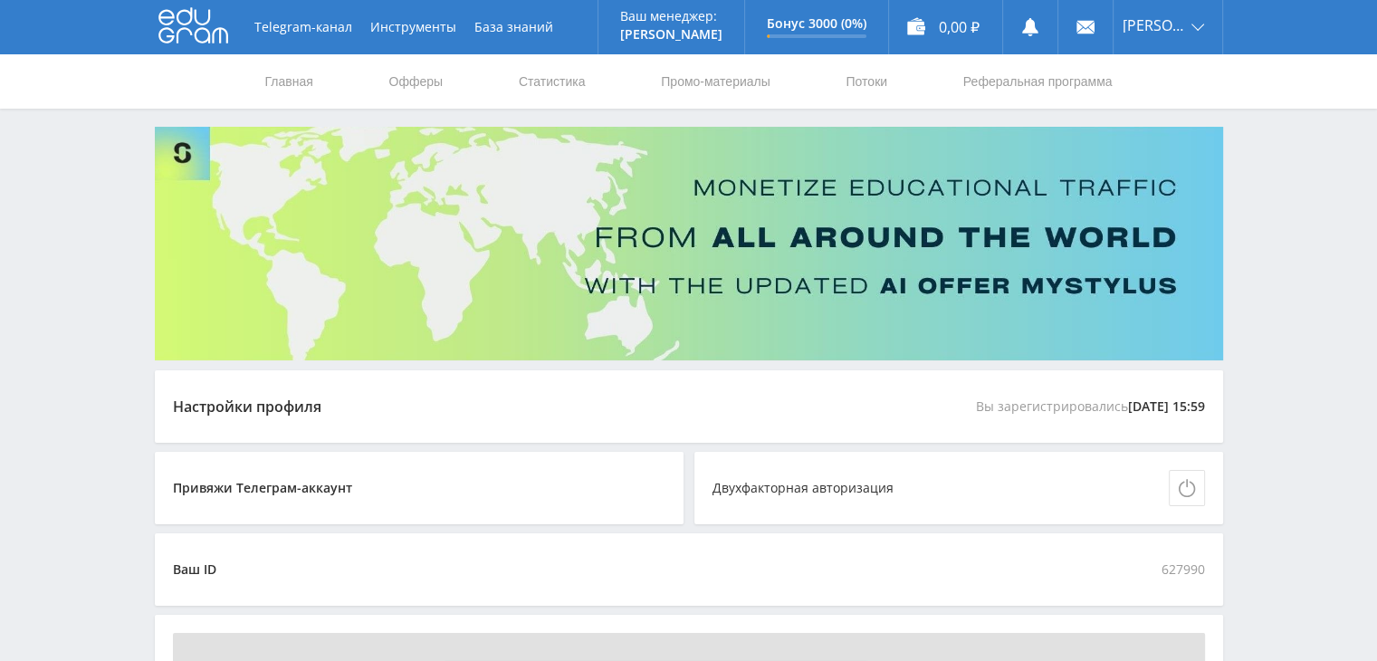
click at [204, 22] on icon at bounding box center [193, 25] width 70 height 36
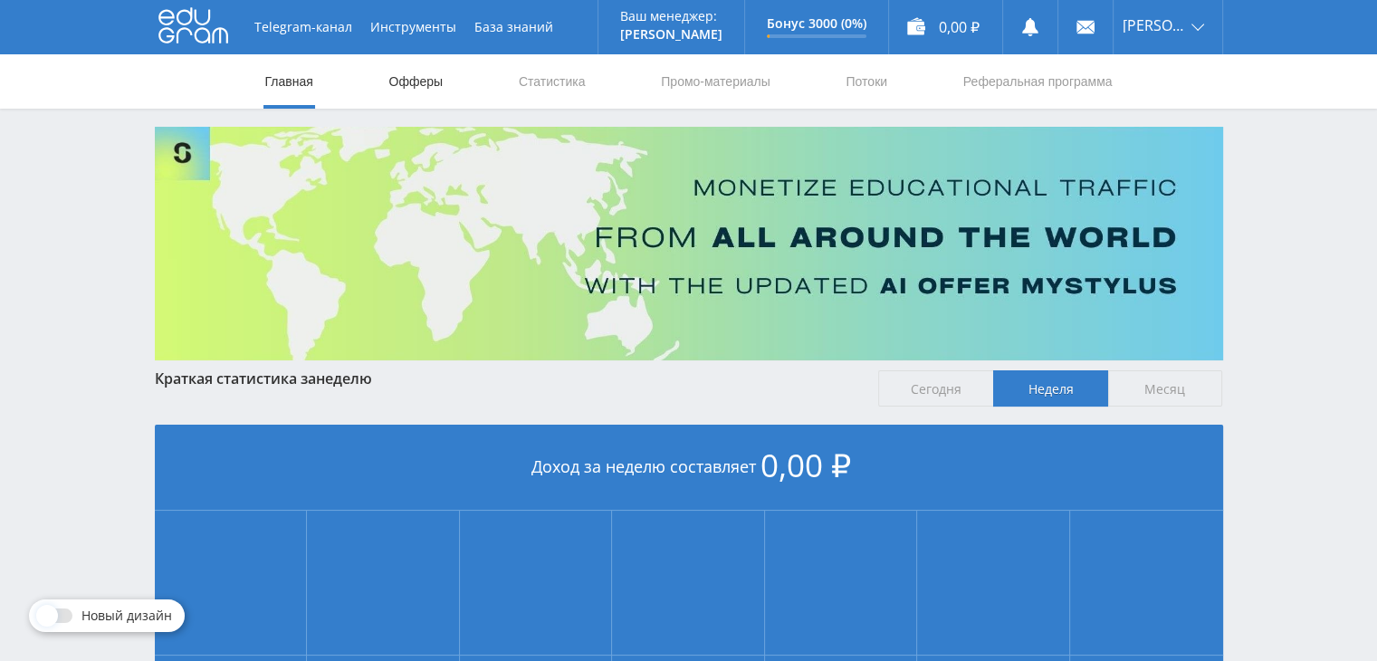
click at [419, 81] on link "Офферы" at bounding box center [417, 81] width 58 height 54
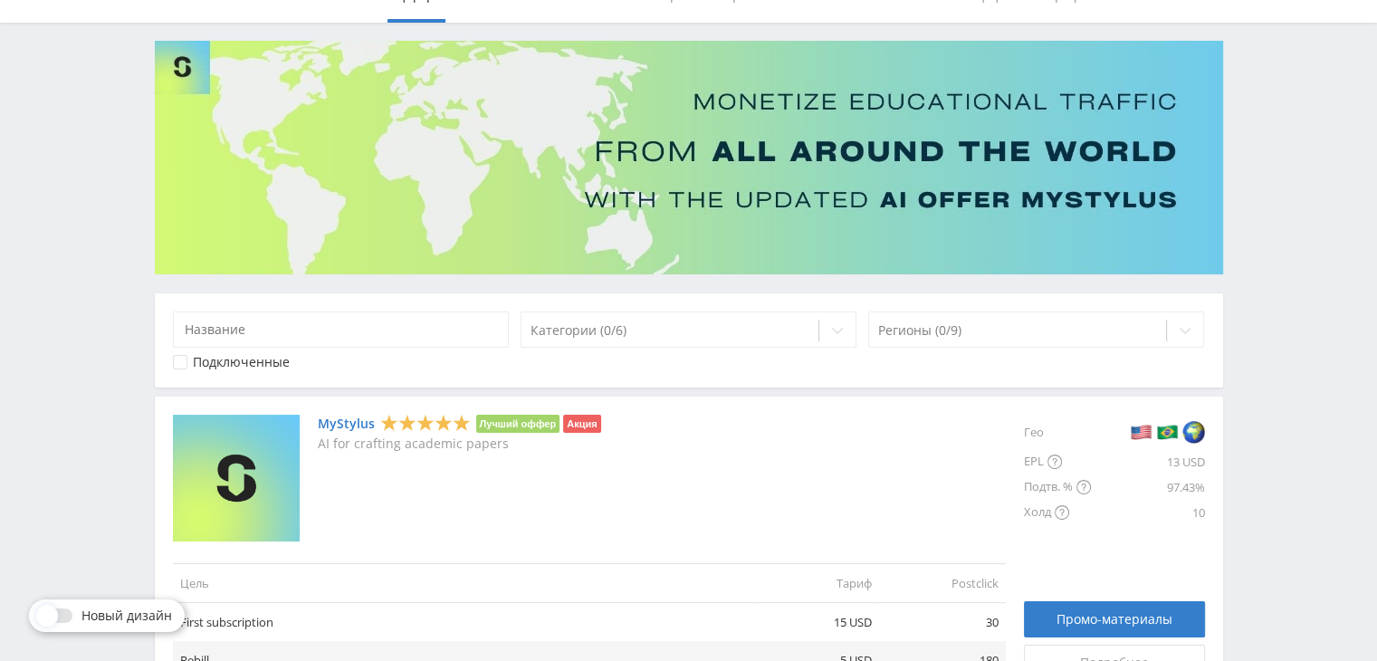
scroll to position [272, 0]
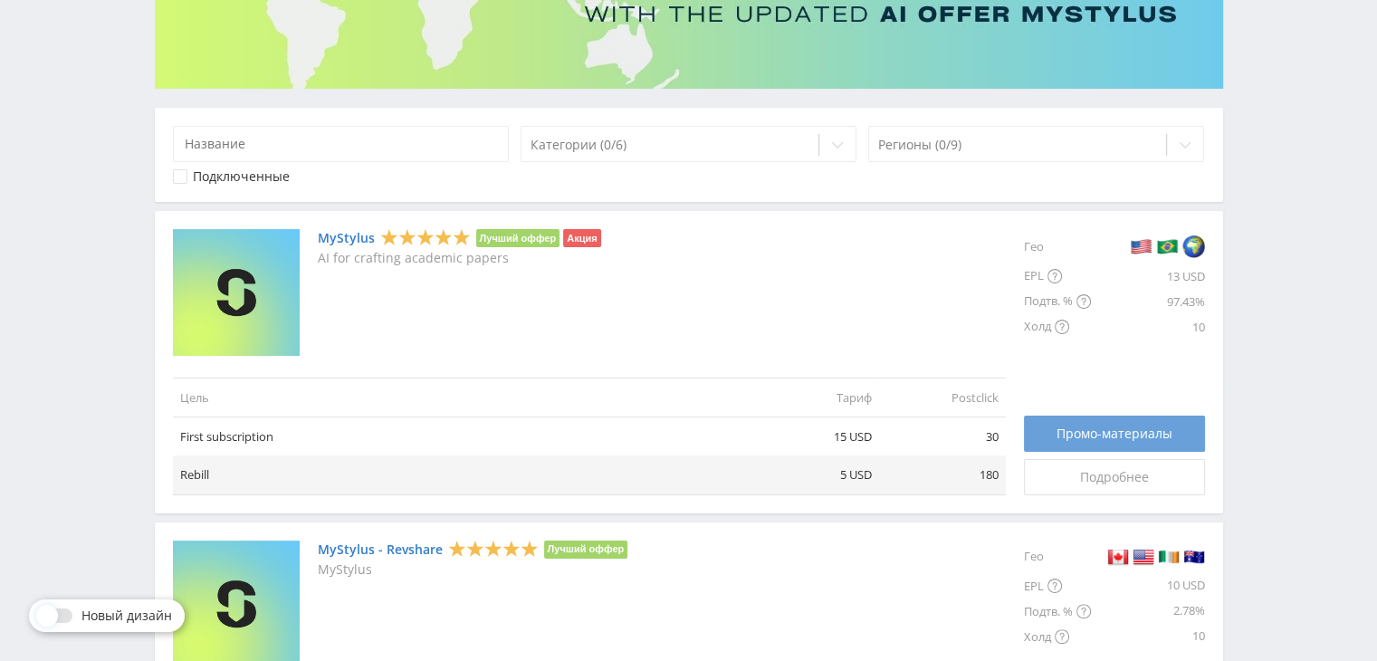
click at [1087, 430] on span "Промо-материалы" at bounding box center [1115, 433] width 116 height 14
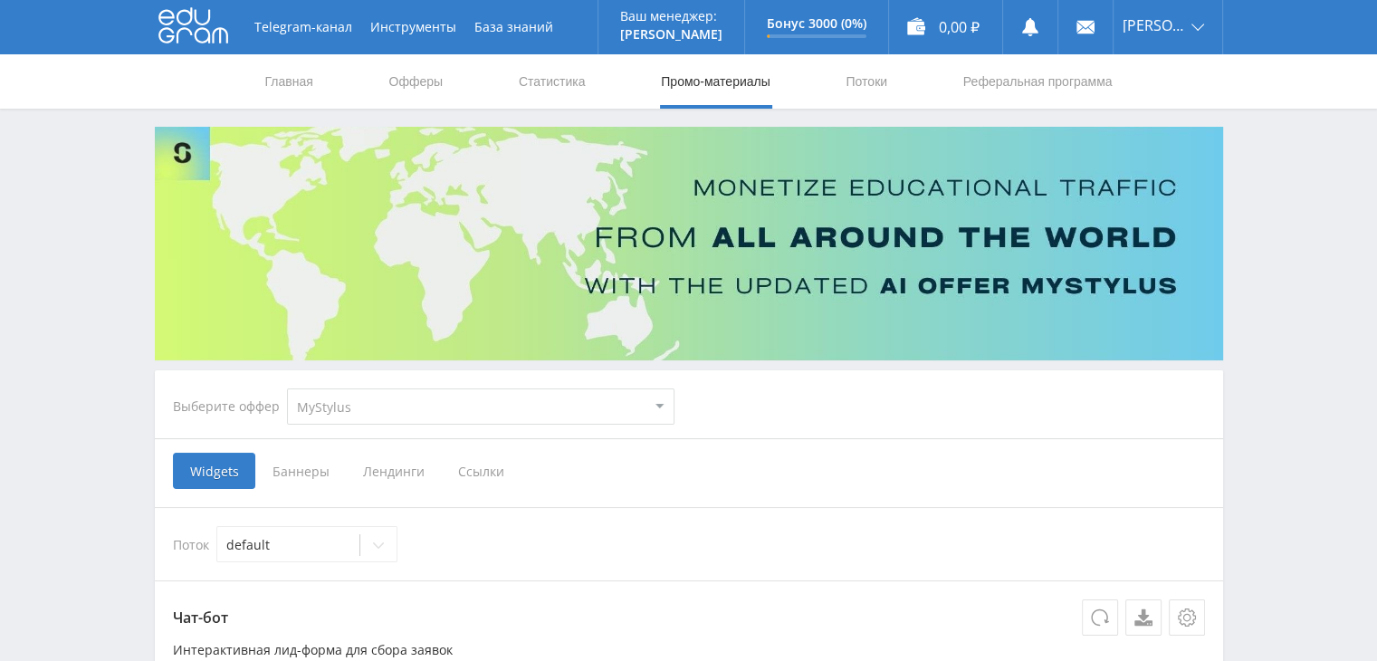
click at [293, 467] on span "Баннеры" at bounding box center [300, 471] width 91 height 36
click at [0, 0] on input "Баннеры" at bounding box center [0, 0] width 0 height 0
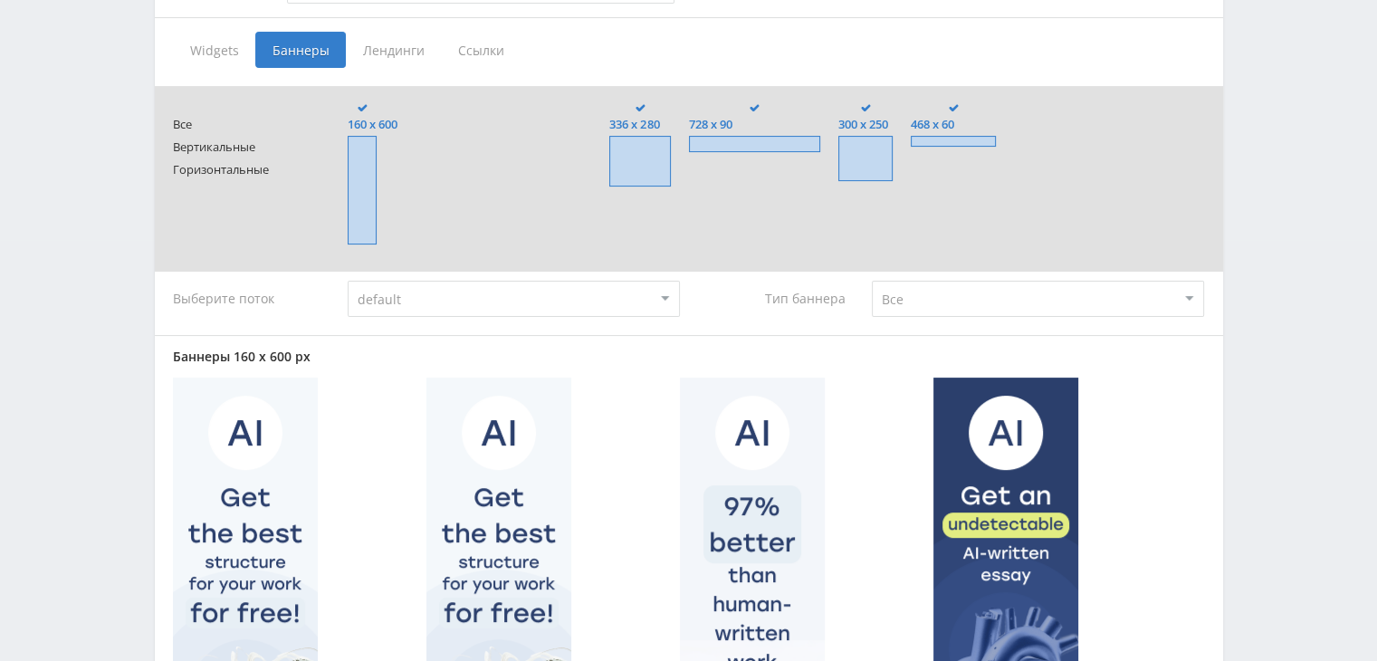
scroll to position [453, 0]
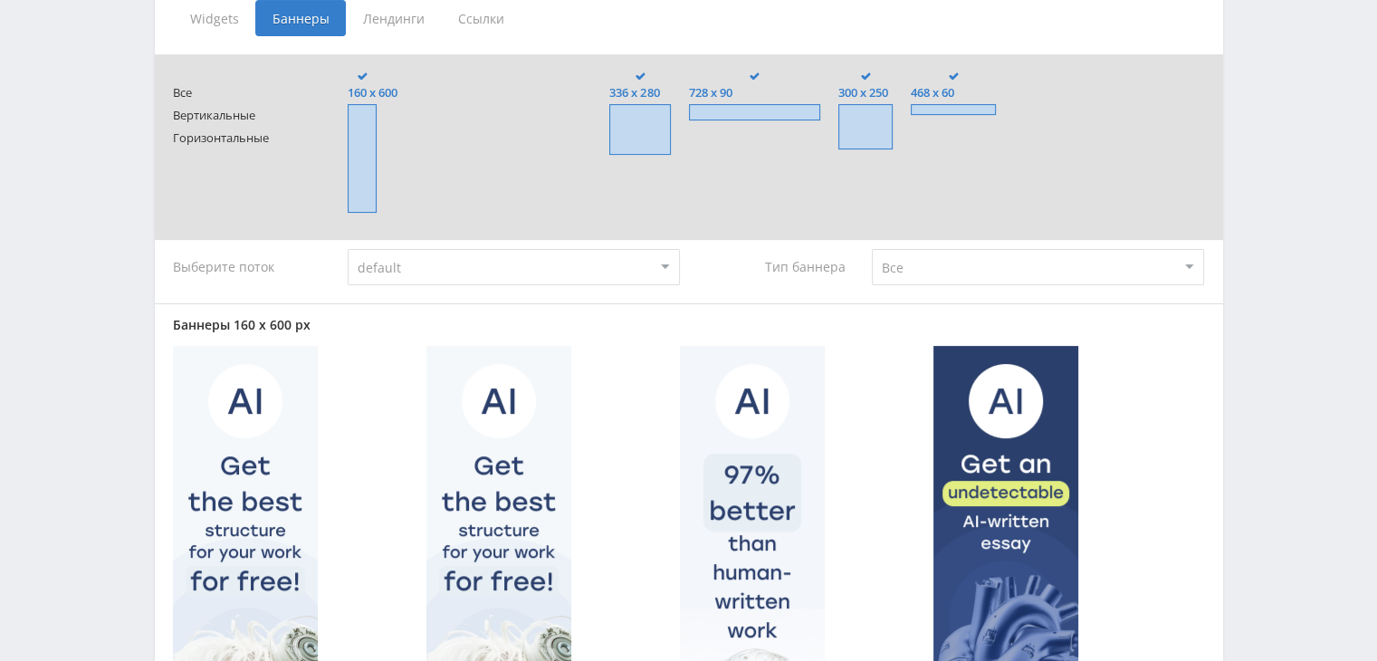
click at [403, 15] on span "Лендинги" at bounding box center [393, 18] width 95 height 36
click at [0, 0] on input "Лендинги" at bounding box center [0, 0] width 0 height 0
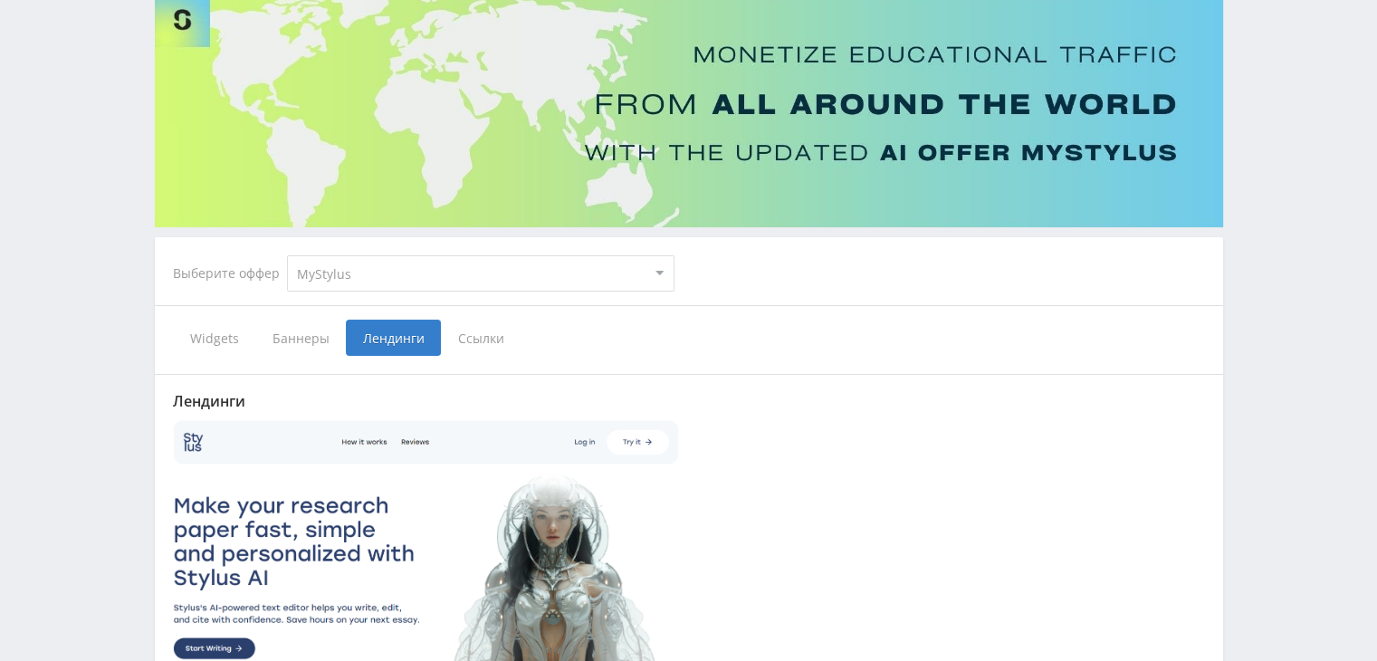
scroll to position [405, 0]
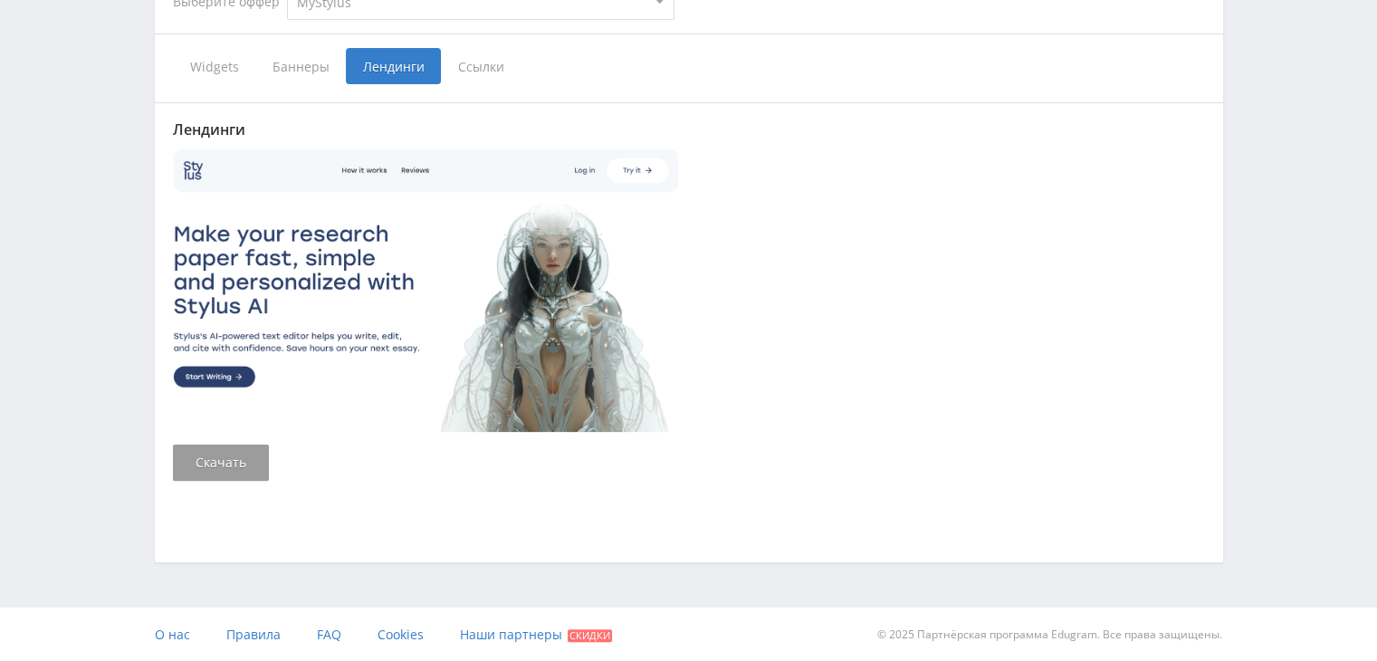
click at [489, 70] on span "Ссылки" at bounding box center [481, 66] width 81 height 36
click at [0, 0] on input "Ссылки" at bounding box center [0, 0] width 0 height 0
